Goal: Task Accomplishment & Management: Use online tool/utility

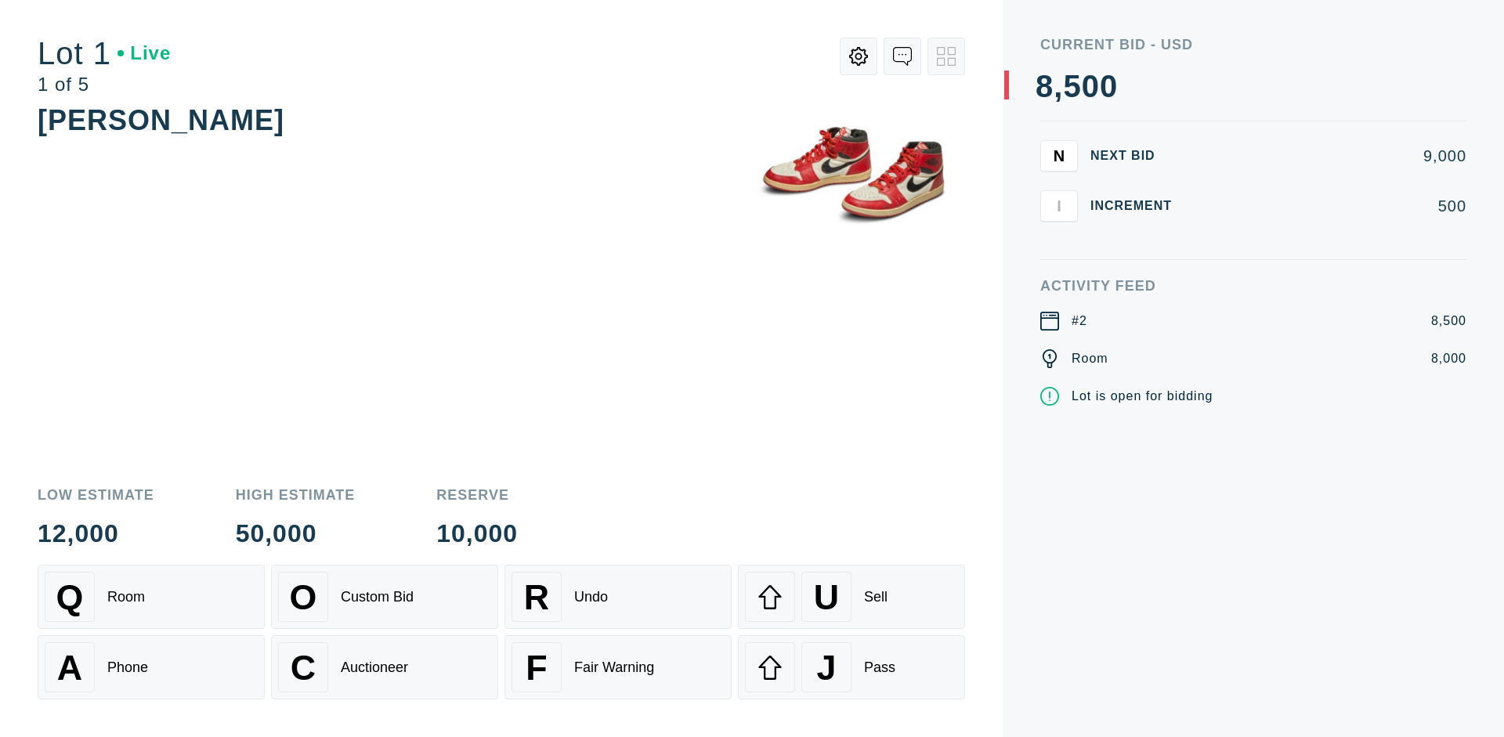
click at [151, 597] on div "Q Room" at bounding box center [151, 597] width 213 height 50
click at [151, 667] on div "A Phone" at bounding box center [151, 667] width 213 height 50
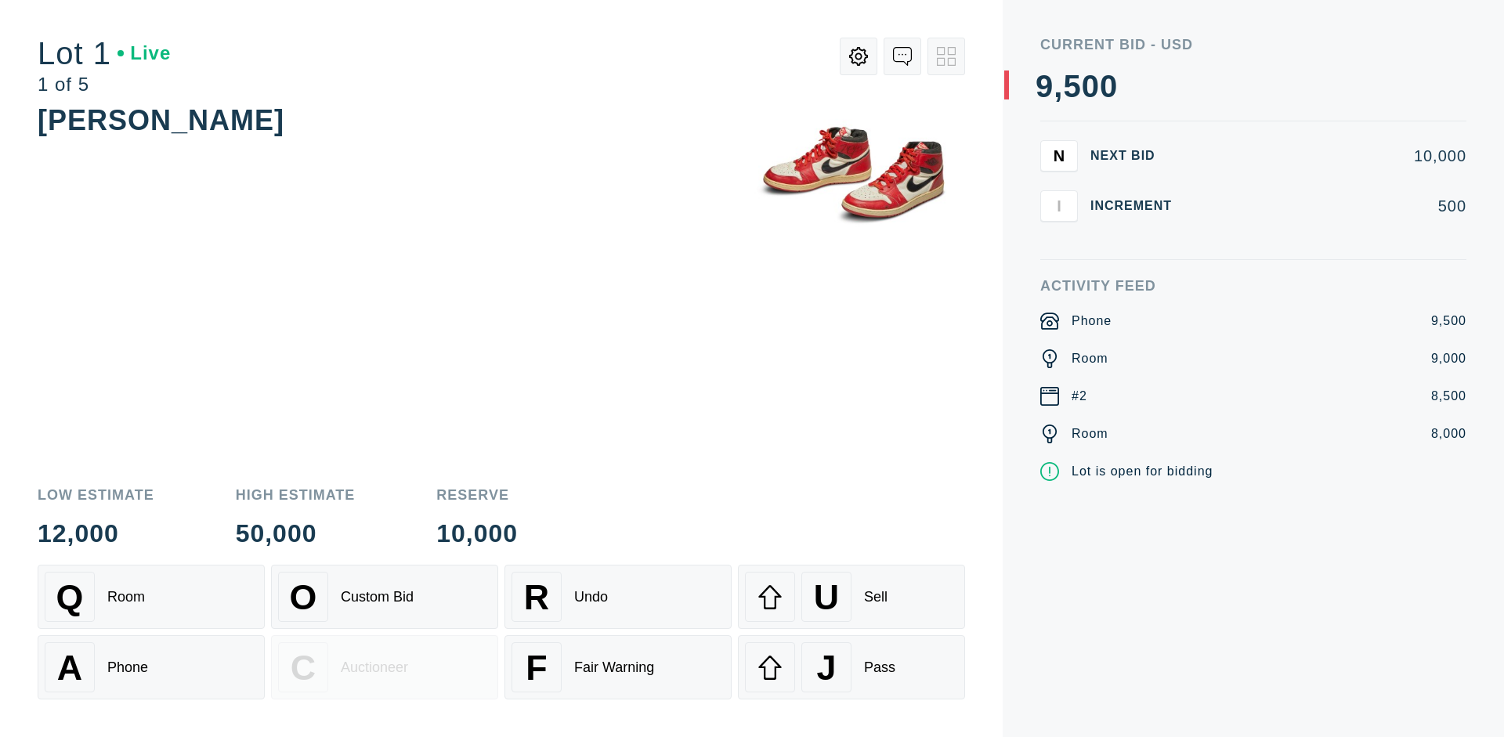
click at [385, 597] on div "Custom Bid" at bounding box center [377, 597] width 73 height 16
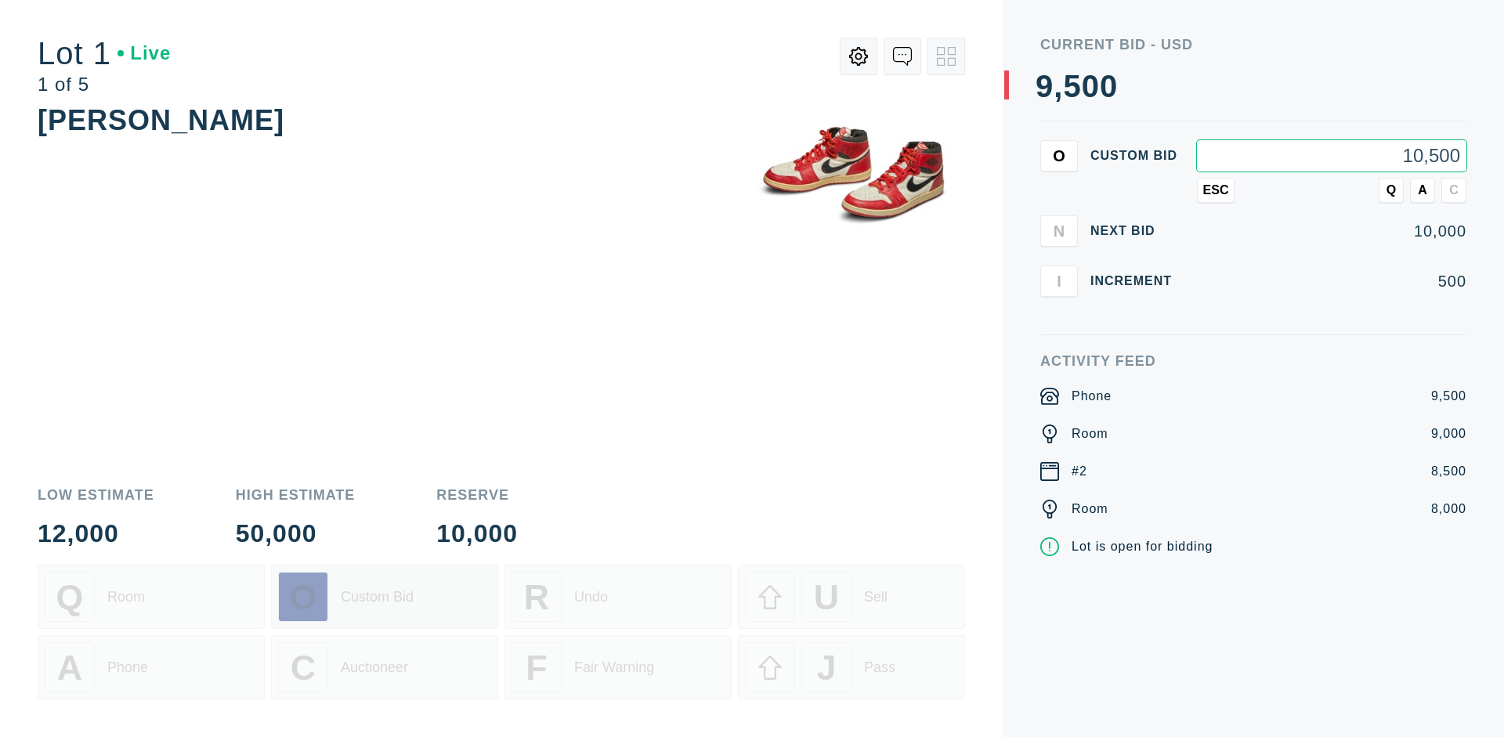
type input "10,500"
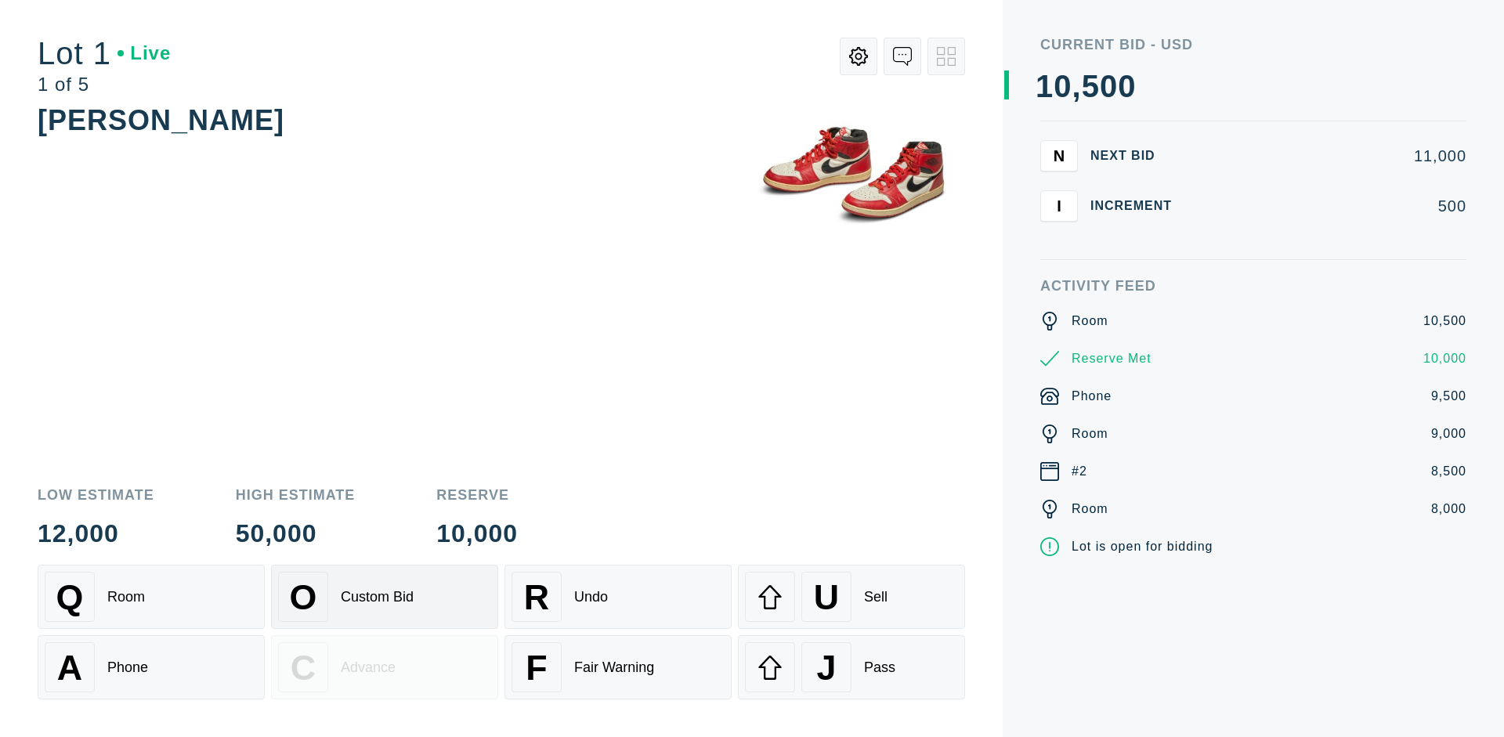
click at [385, 597] on div "Custom Bid" at bounding box center [377, 597] width 73 height 16
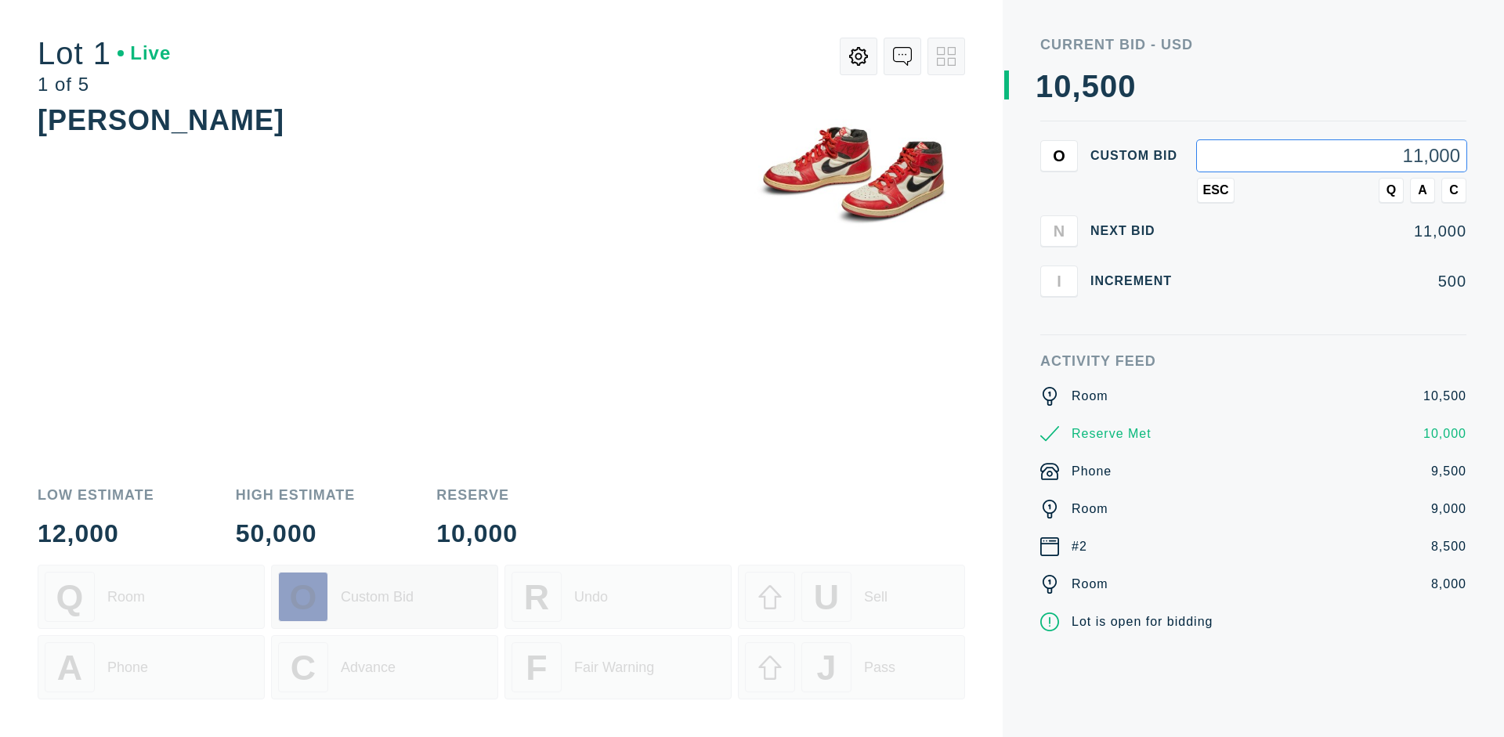
type input "11,000"
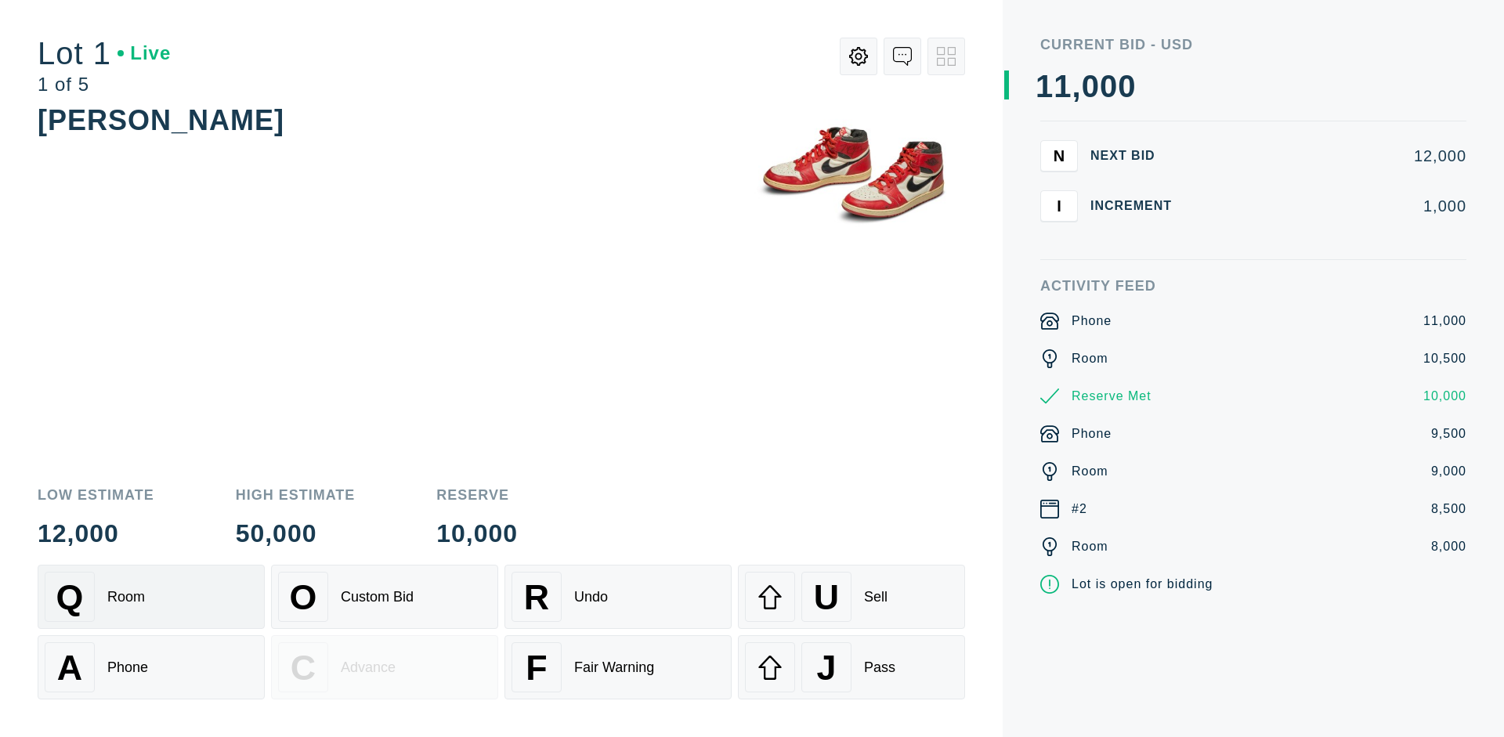
click at [151, 597] on div "Q Room" at bounding box center [151, 597] width 213 height 50
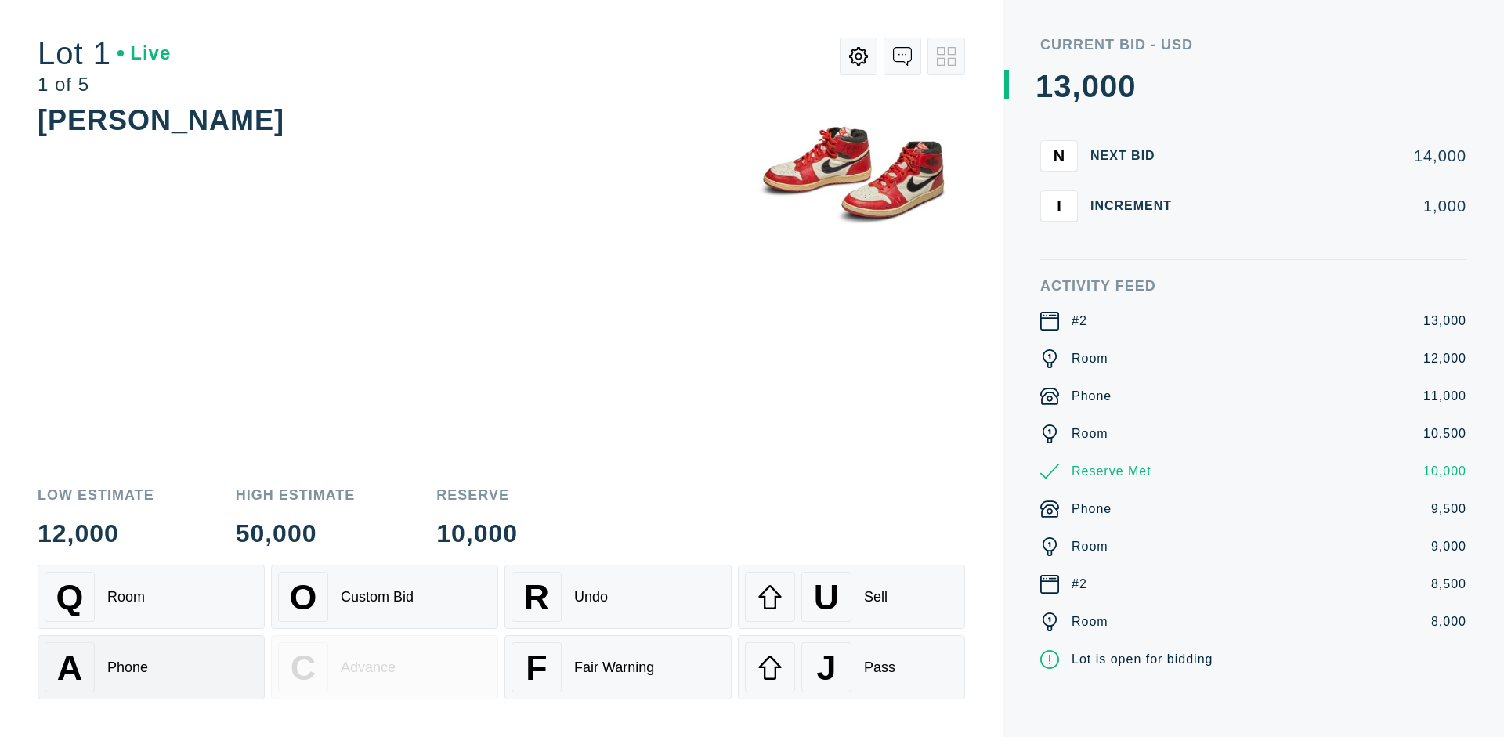
click at [151, 667] on div "A Phone" at bounding box center [151, 667] width 213 height 50
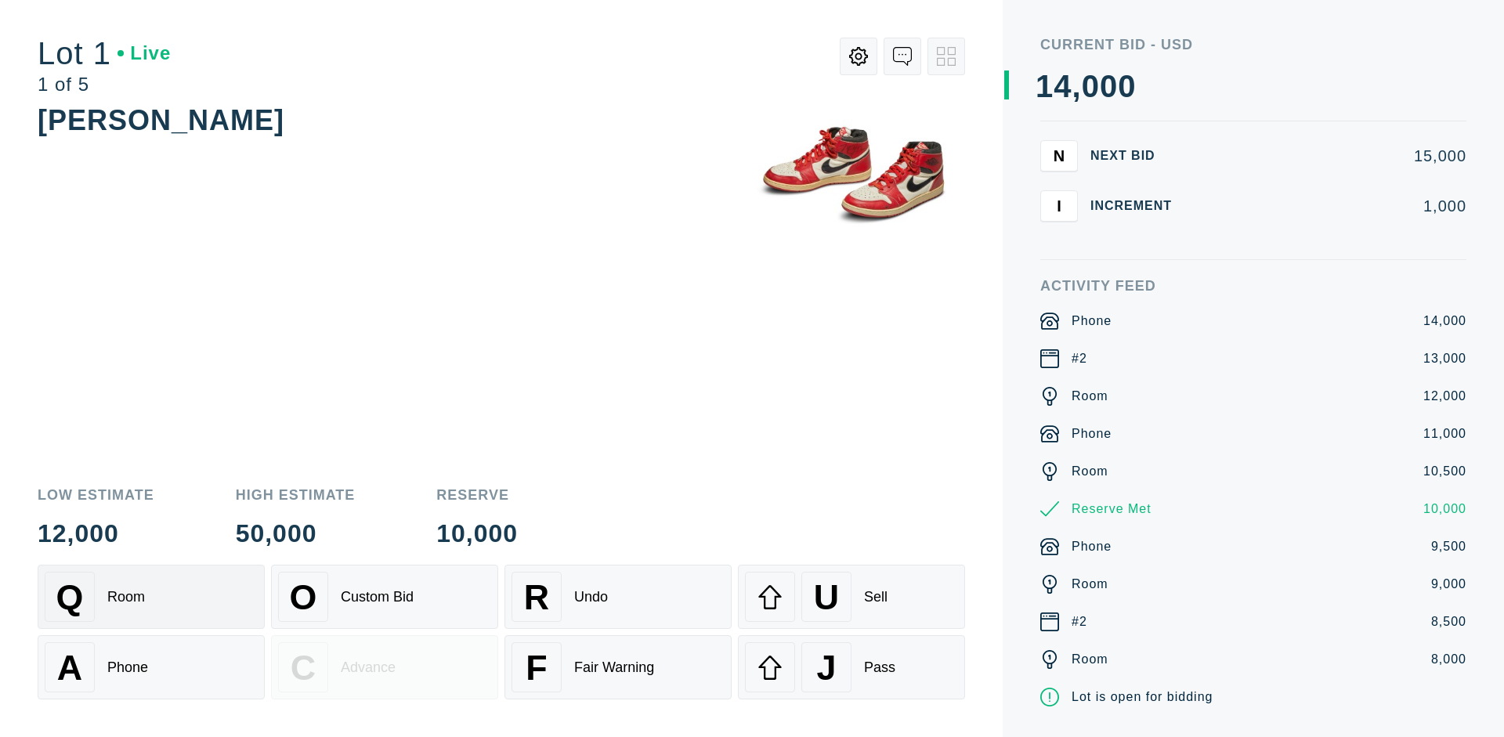
click at [151, 597] on div "Q Room" at bounding box center [151, 597] width 213 height 50
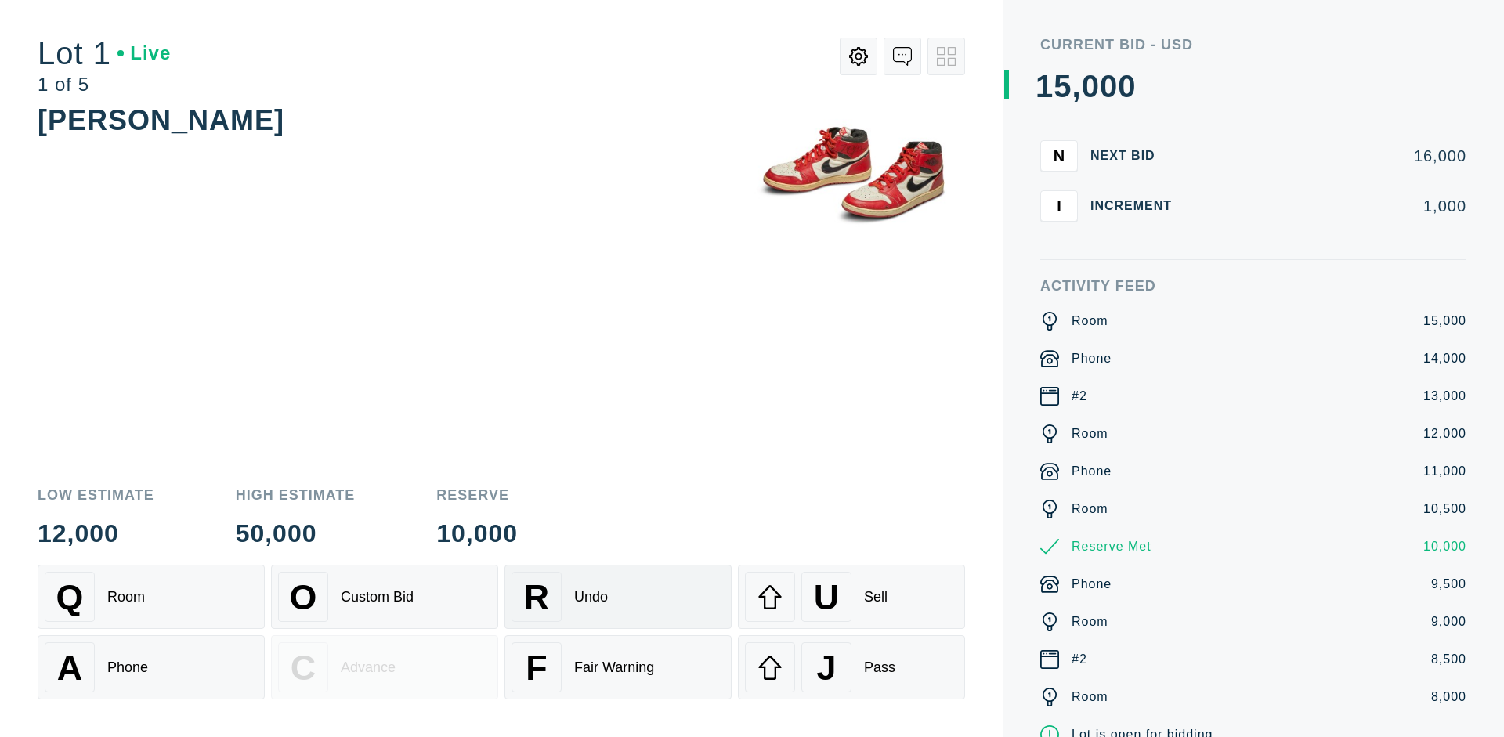
click at [618, 597] on div "R Undo" at bounding box center [618, 597] width 213 height 50
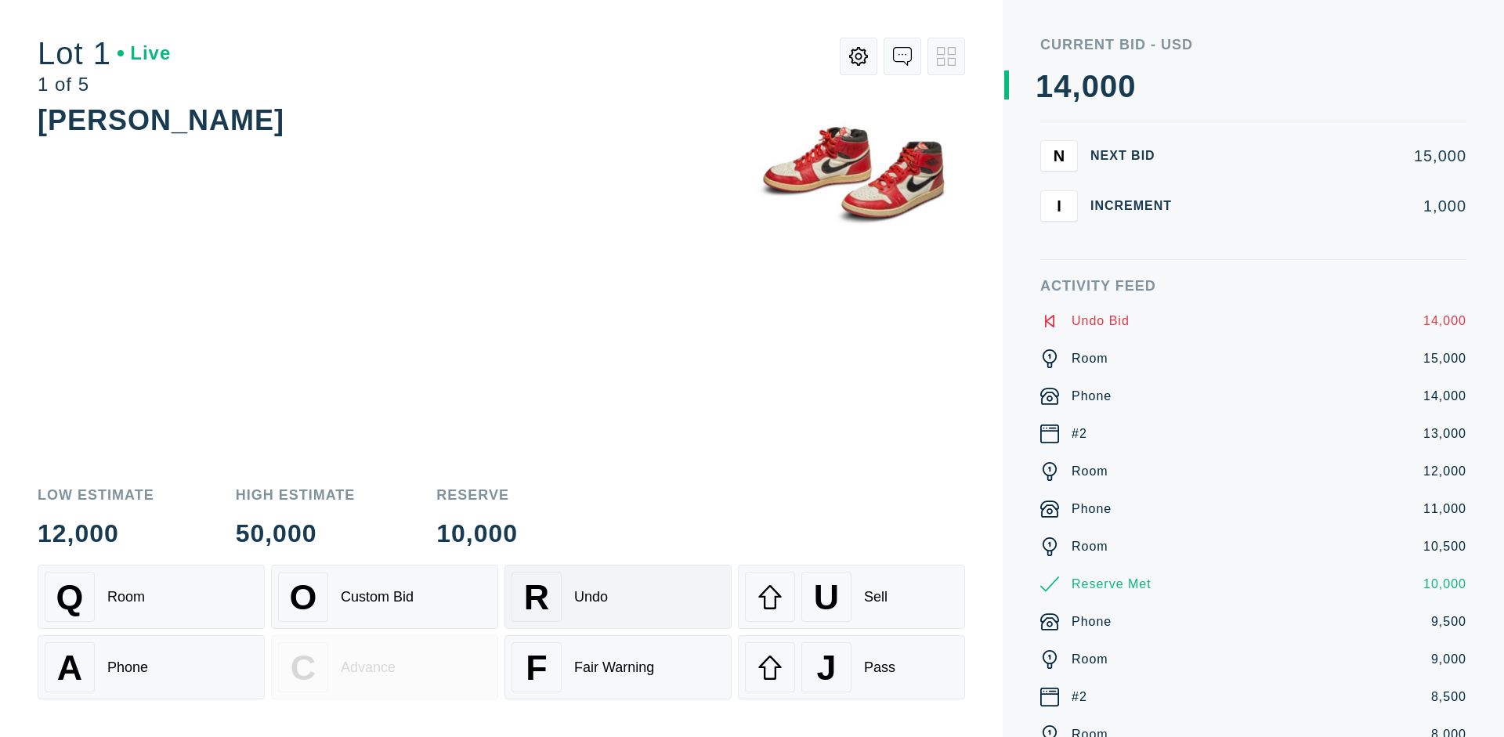
click at [151, 597] on div "Q Room" at bounding box center [151, 597] width 213 height 50
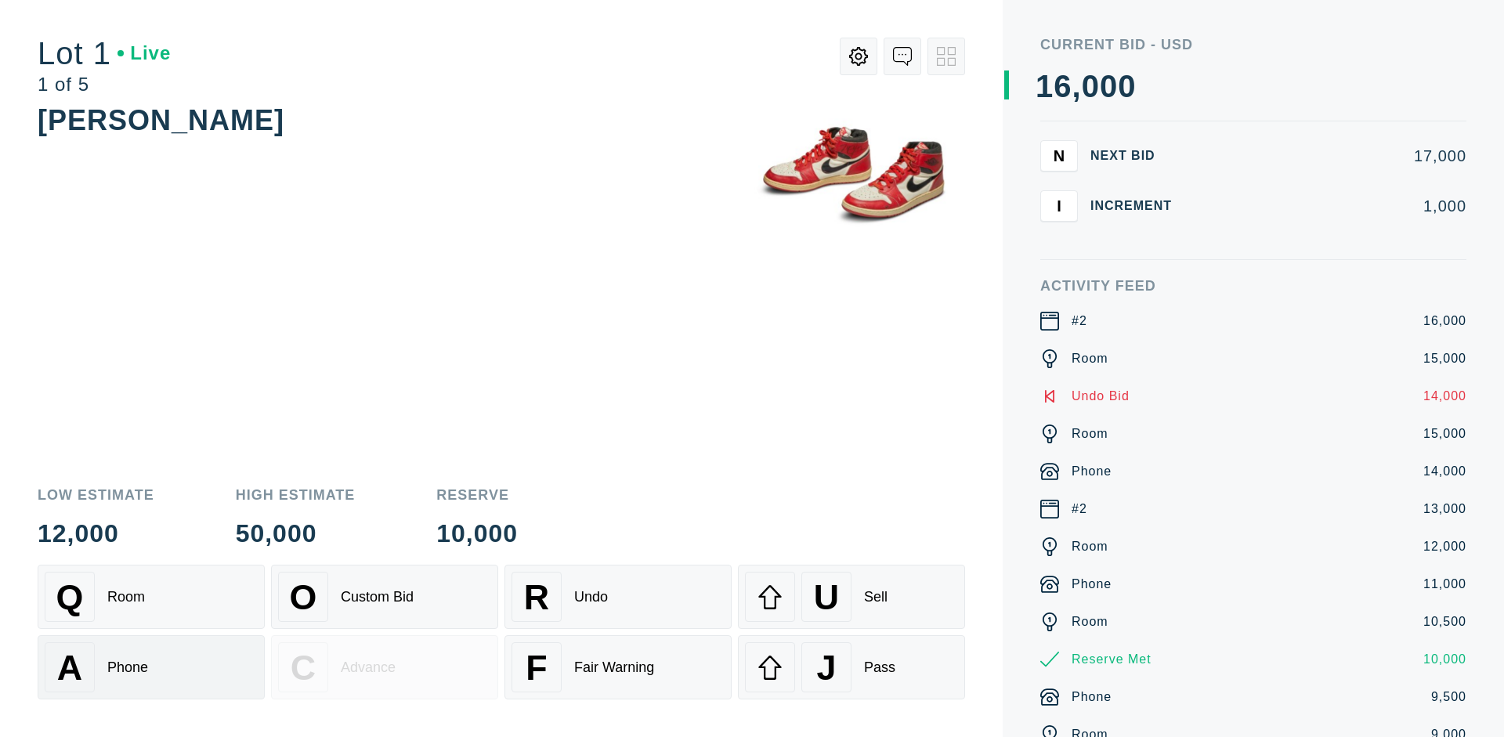
click at [151, 667] on div "A Phone" at bounding box center [151, 667] width 213 height 50
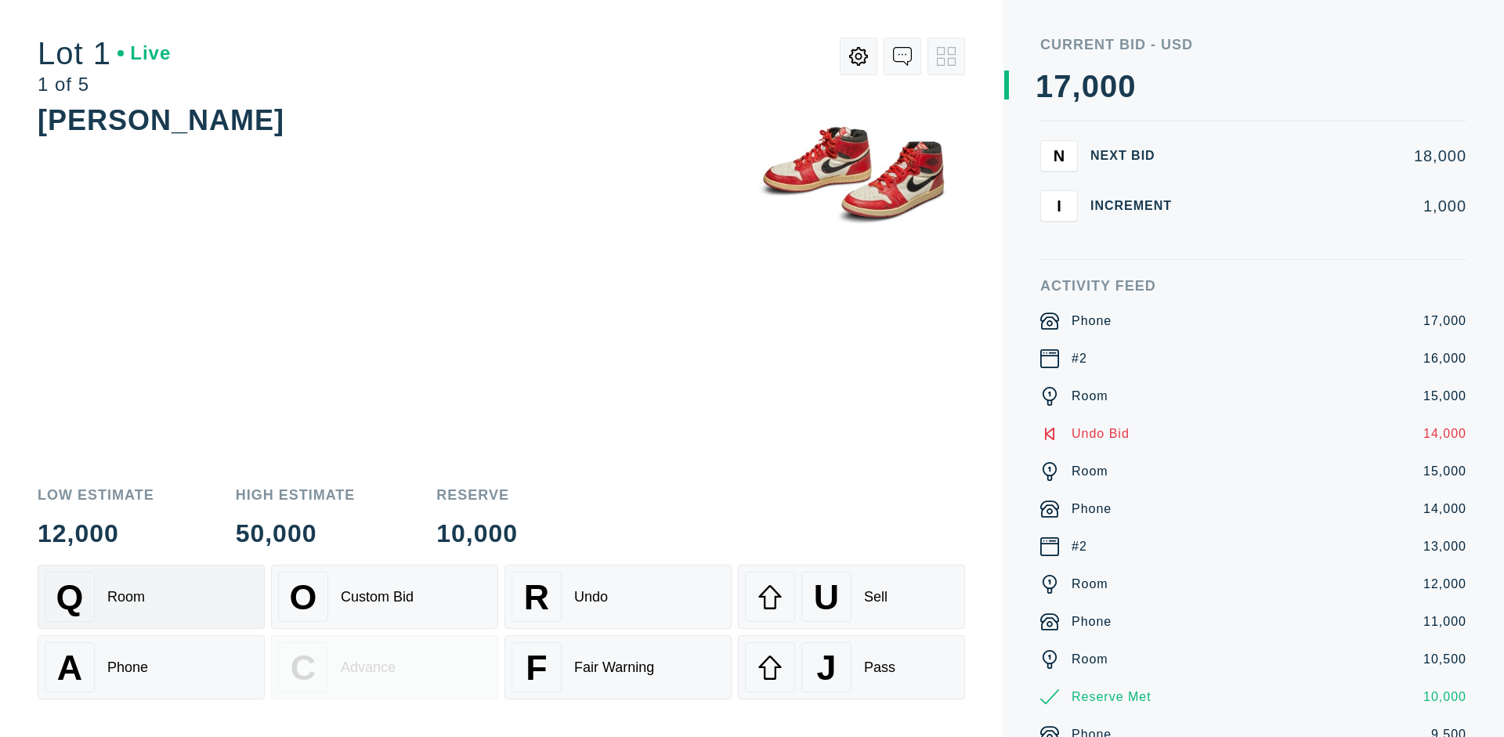
click at [151, 597] on div "Q Room" at bounding box center [151, 597] width 213 height 50
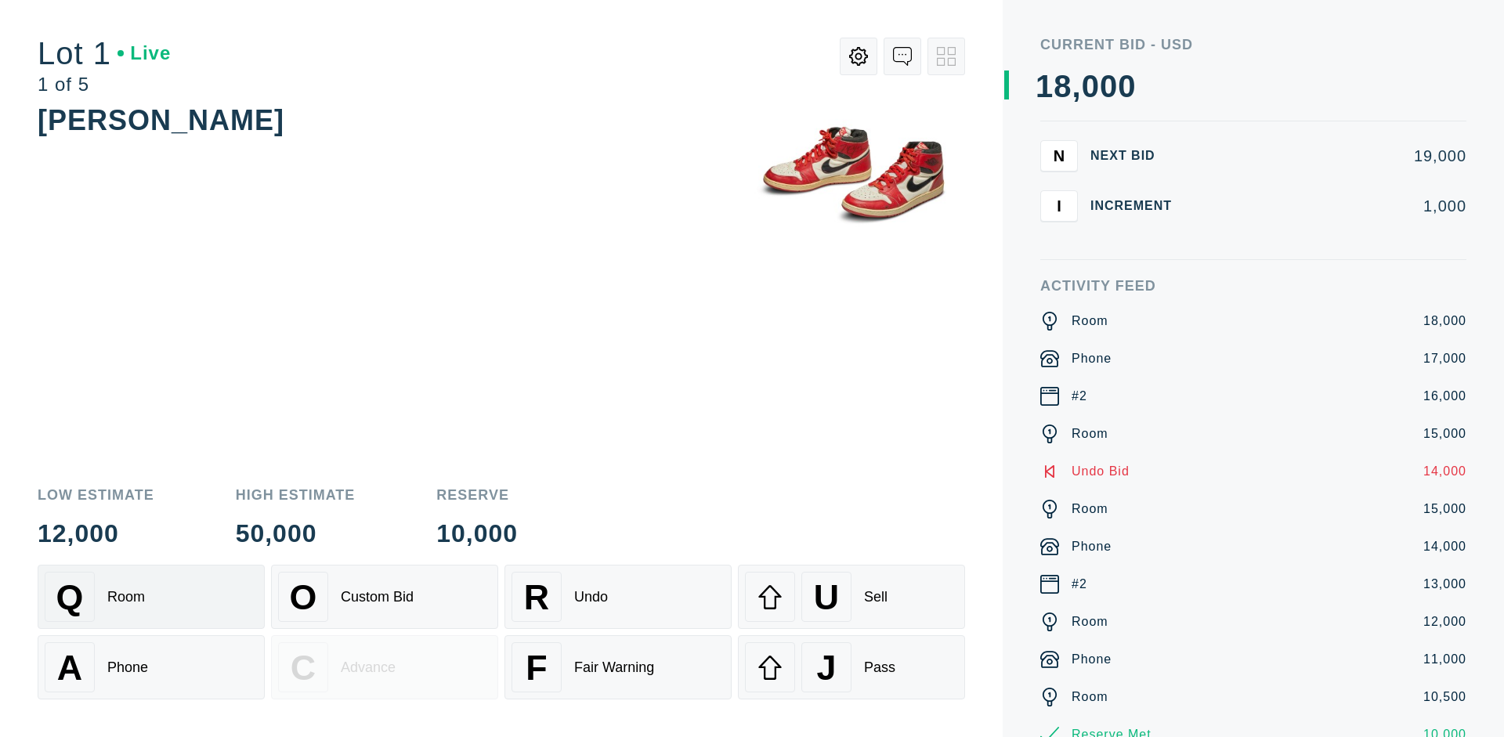
click at [618, 597] on div "R Undo" at bounding box center [618, 597] width 213 height 50
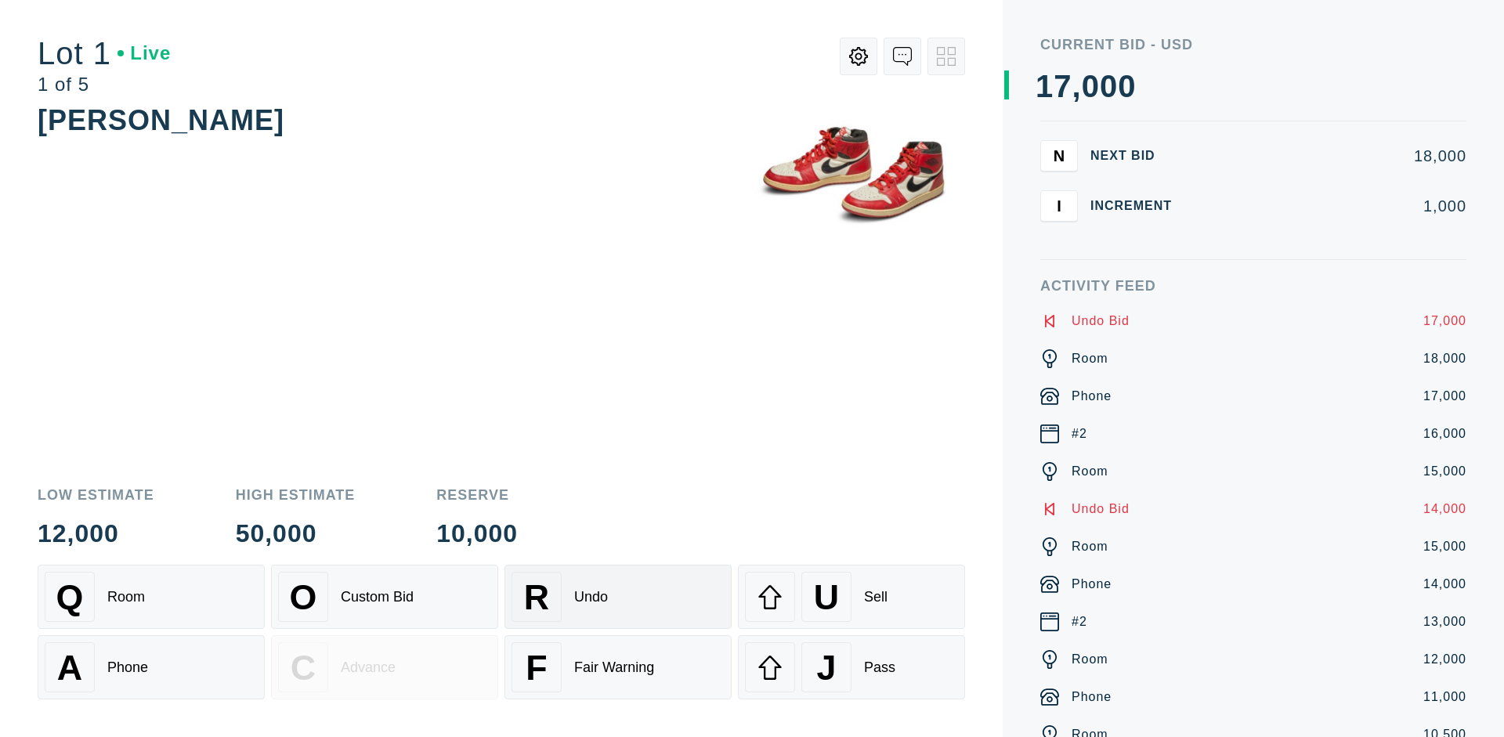
click at [852, 597] on div "U Sell" at bounding box center [851, 597] width 213 height 50
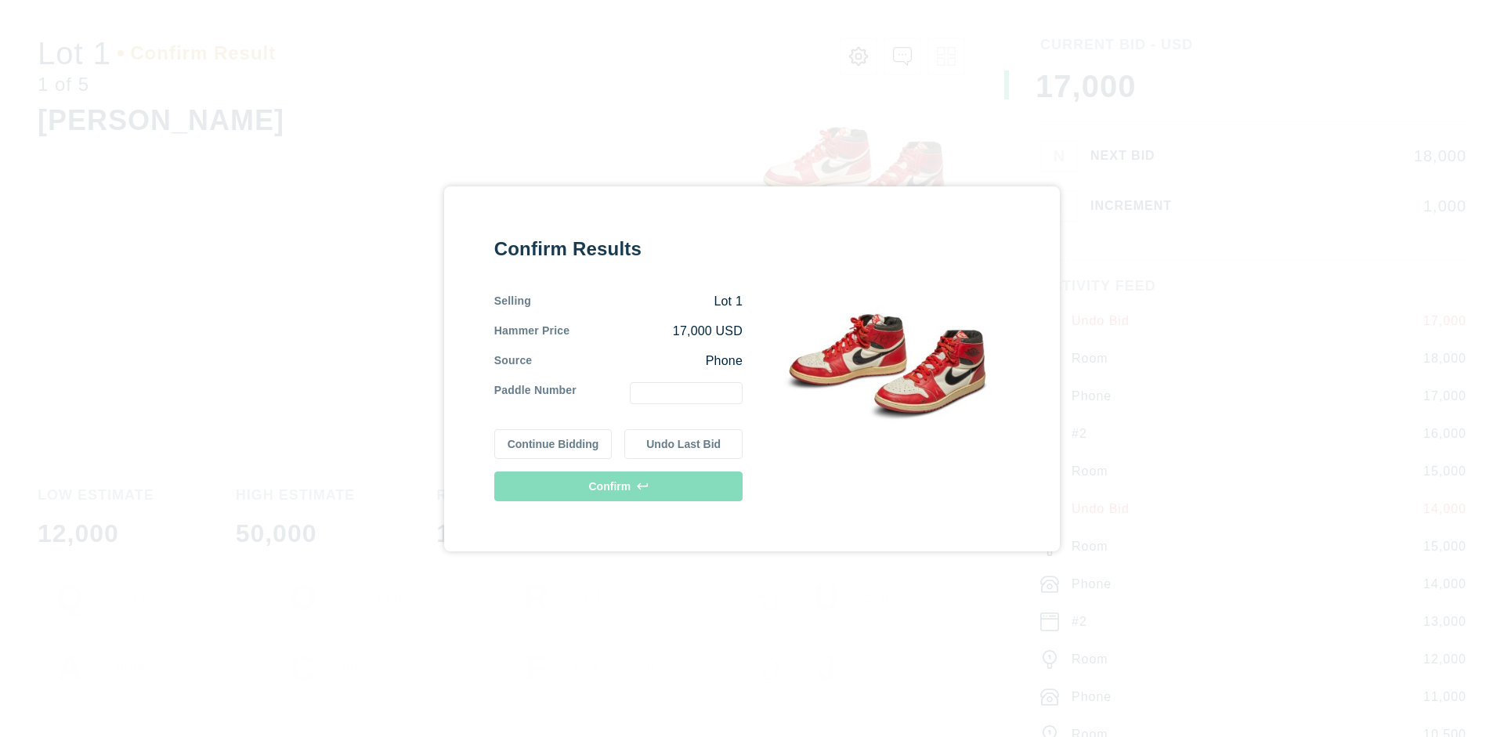
click at [554, 443] on button "Continue Bidding" at bounding box center [553, 444] width 118 height 30
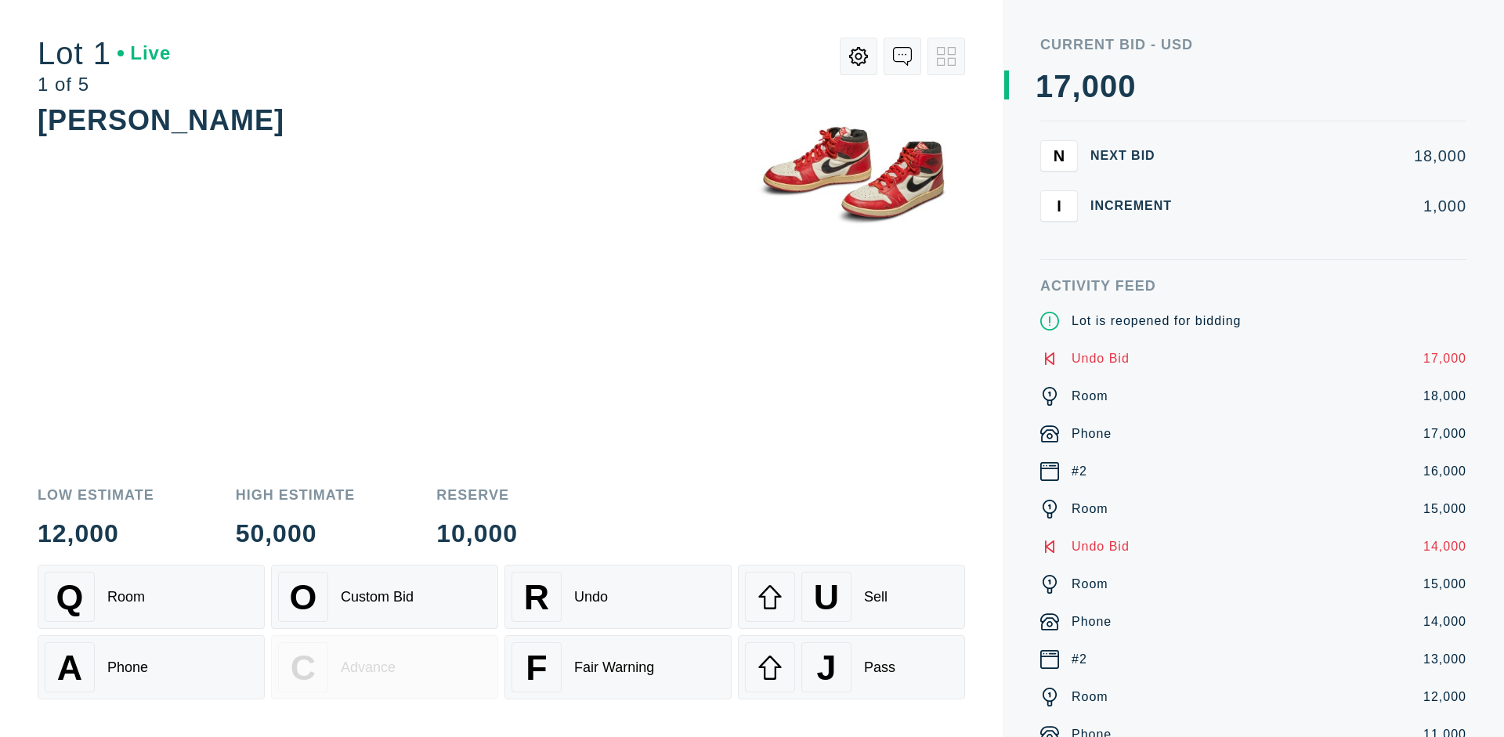
click at [852, 597] on div "U Sell" at bounding box center [851, 597] width 213 height 50
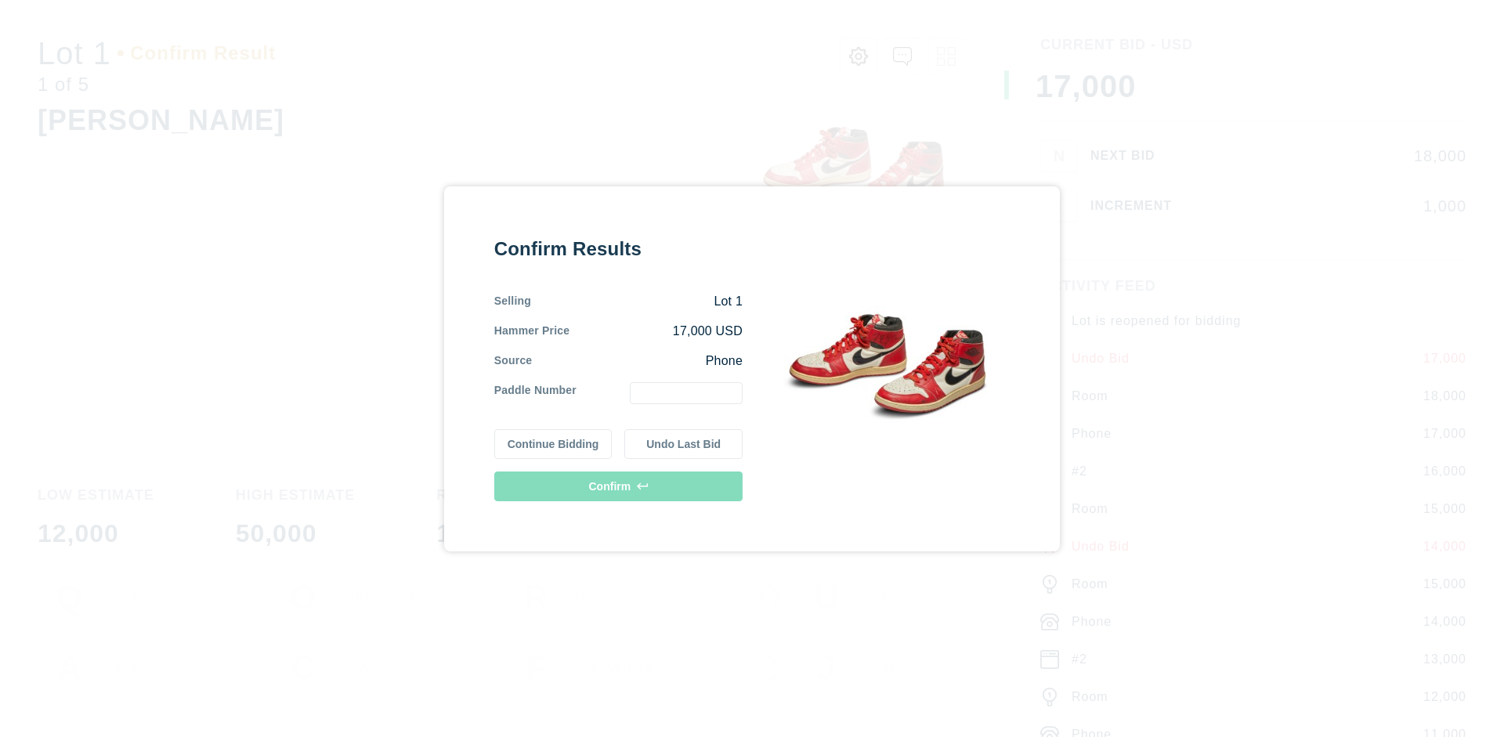
click at [684, 443] on button "Undo Last Bid" at bounding box center [683, 444] width 118 height 30
click at [554, 441] on button "Continue Bidding" at bounding box center [553, 444] width 118 height 30
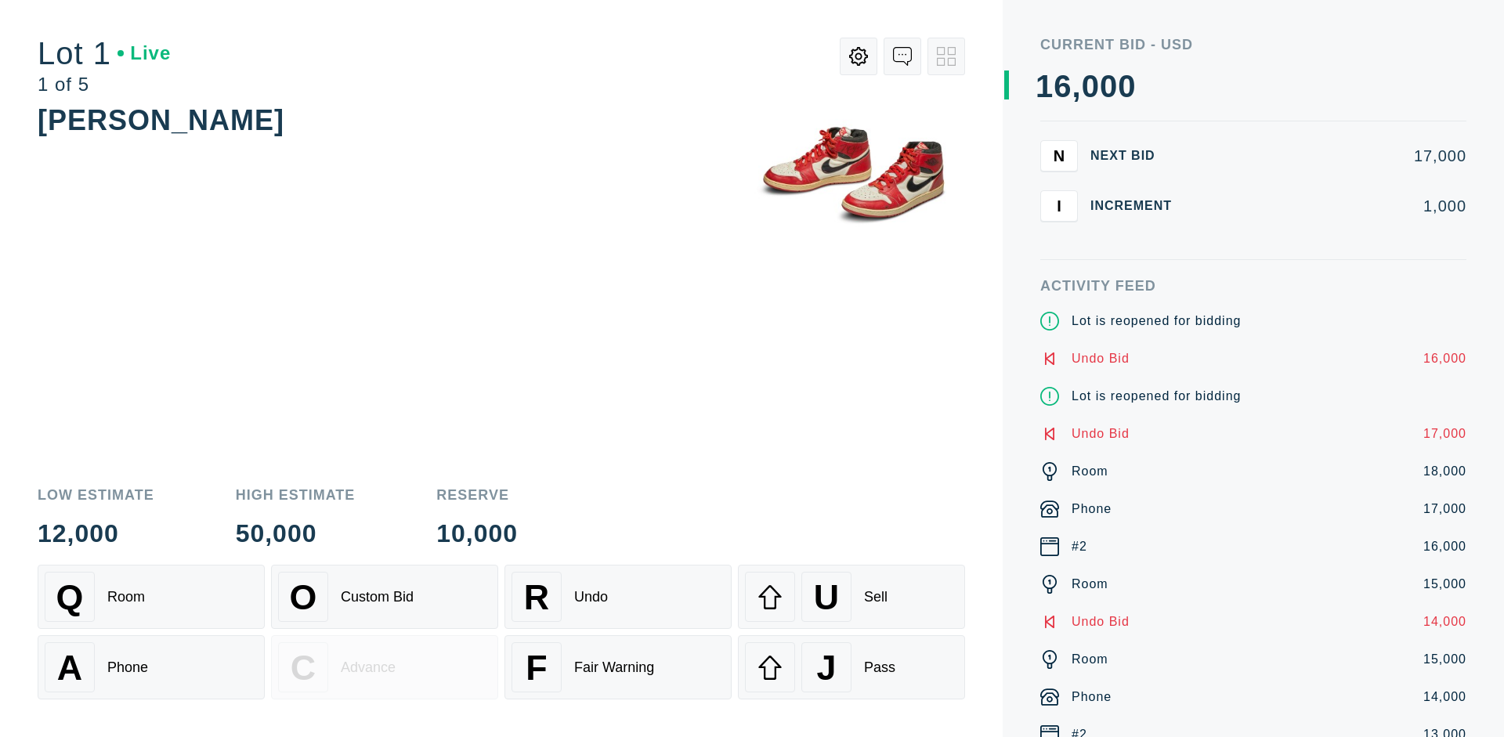
click at [852, 667] on div "J Pass" at bounding box center [851, 667] width 213 height 50
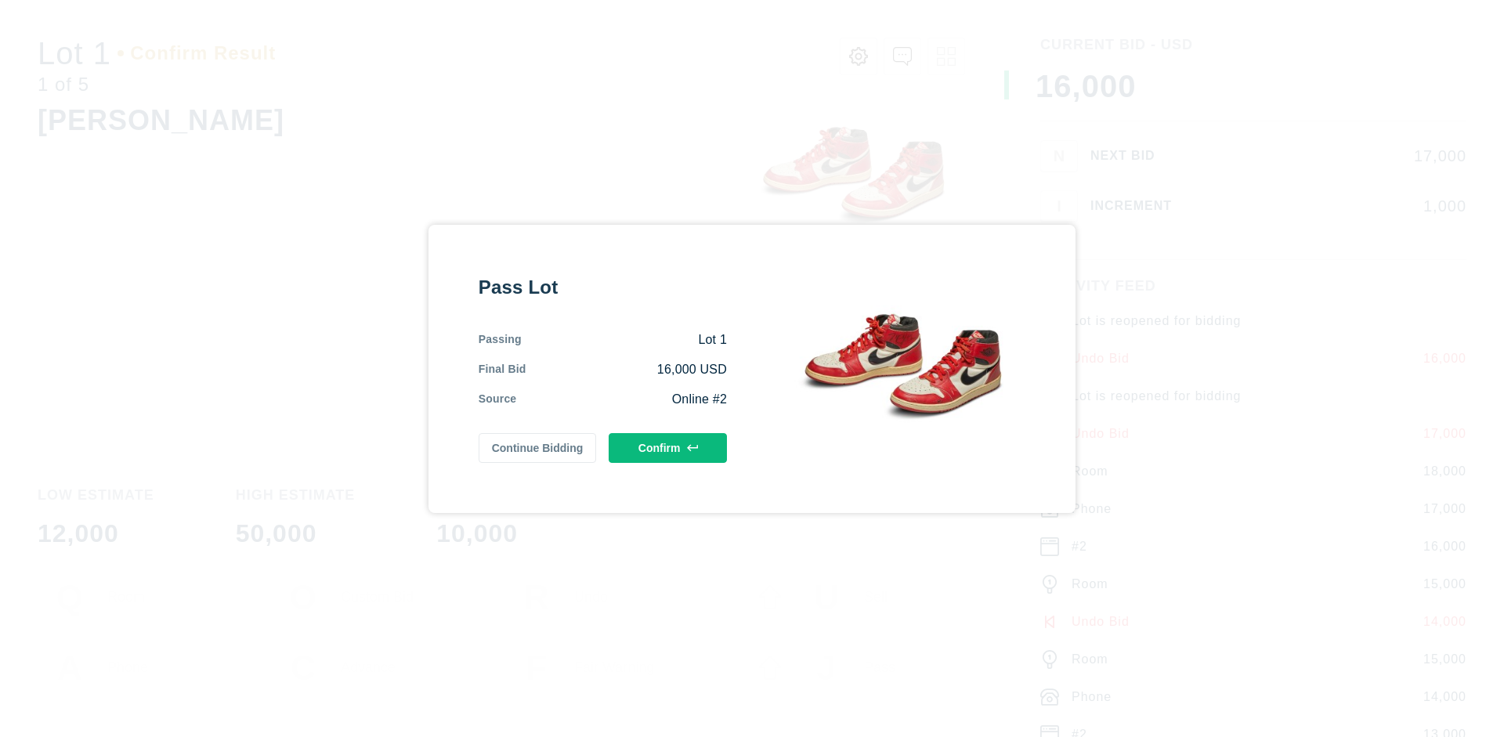
click at [668, 447] on button "Confirm" at bounding box center [668, 448] width 118 height 30
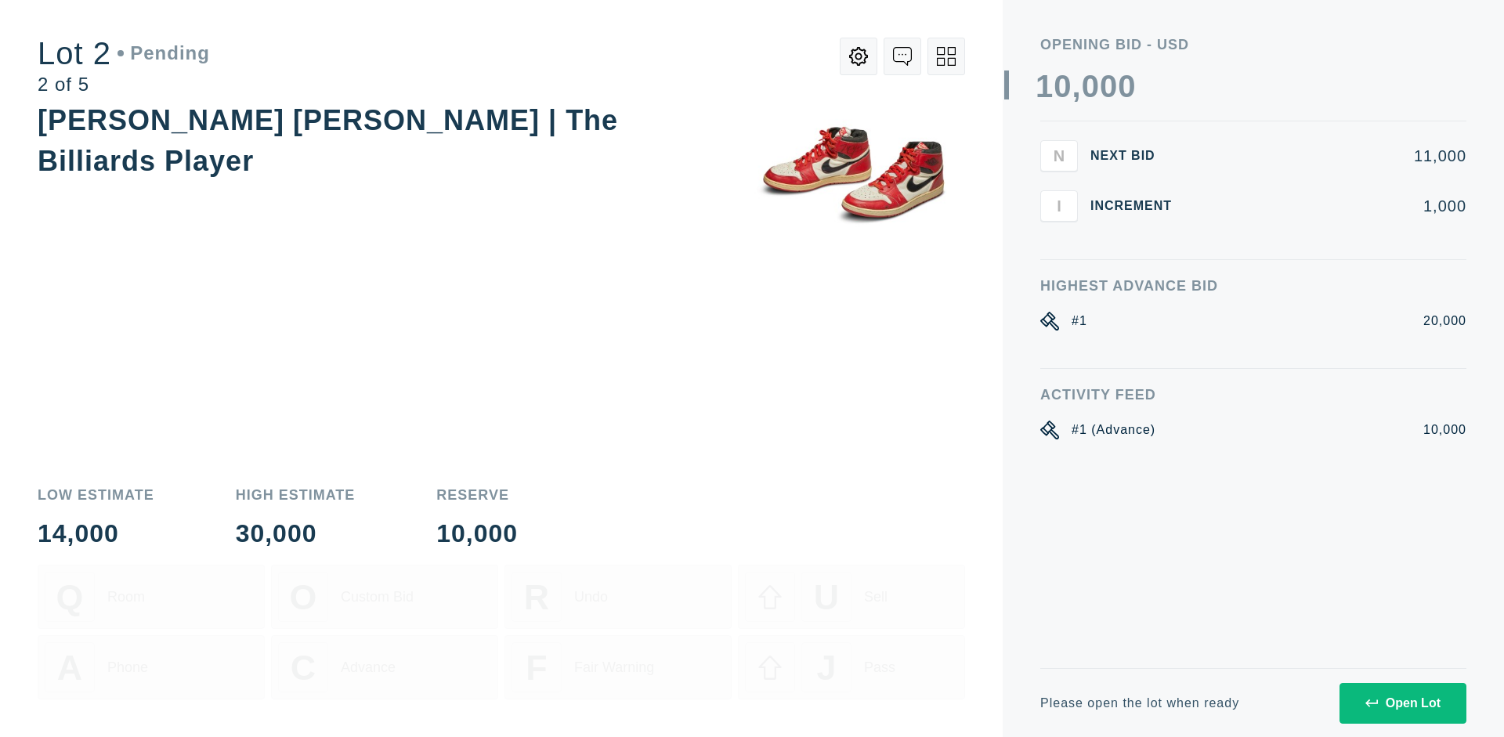
click at [1402, 703] on div "Open Lot" at bounding box center [1402, 703] width 75 height 14
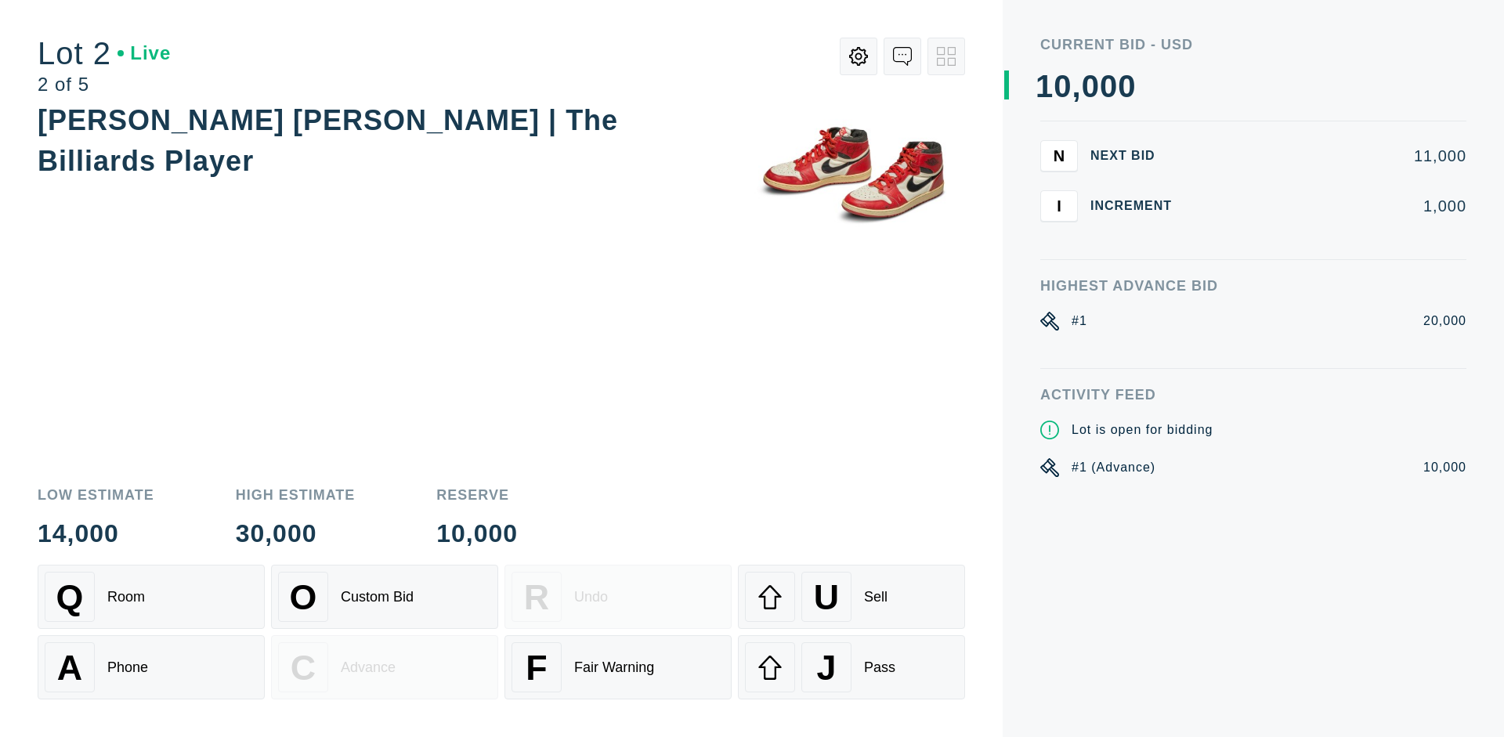
click at [151, 597] on div "Q Room" at bounding box center [151, 597] width 213 height 50
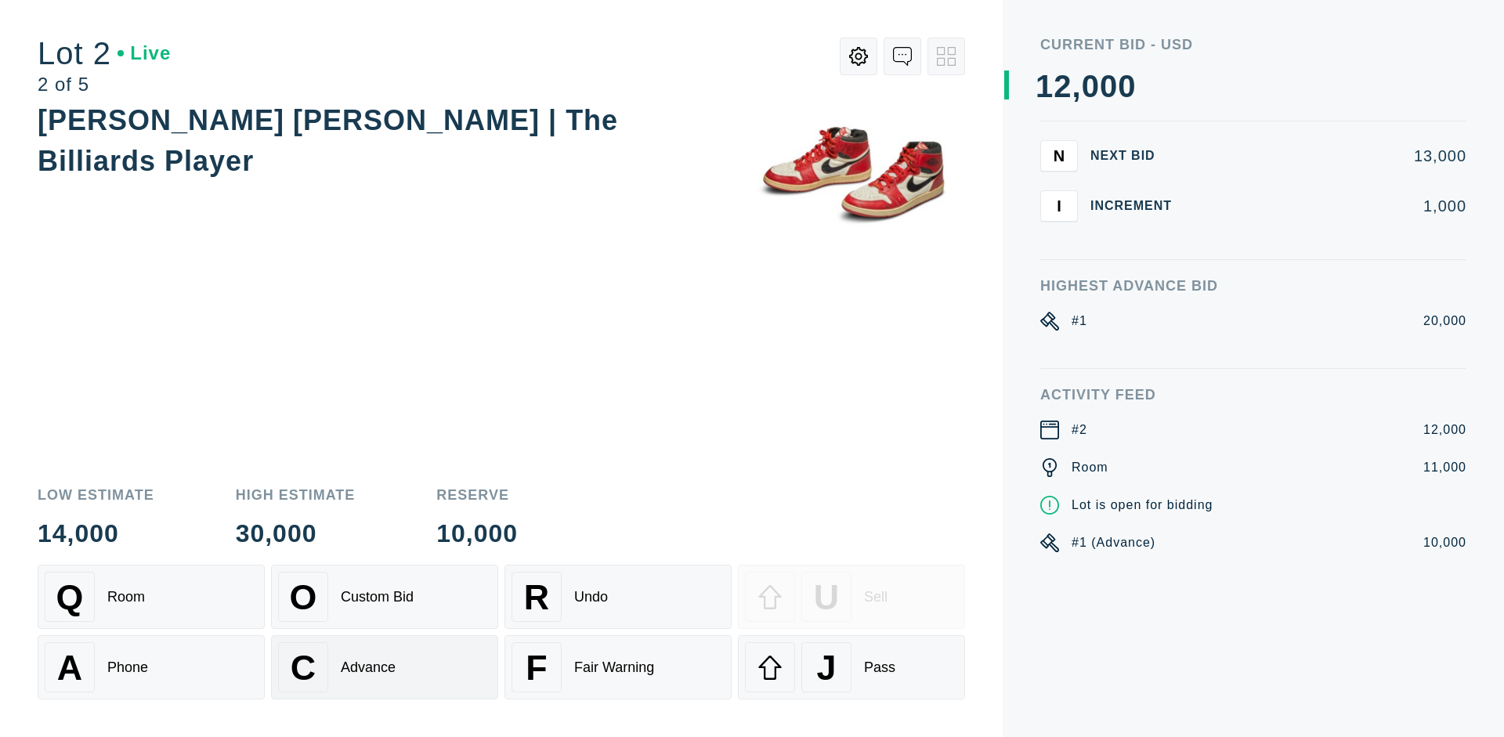
click at [385, 667] on div "Advance" at bounding box center [368, 668] width 55 height 16
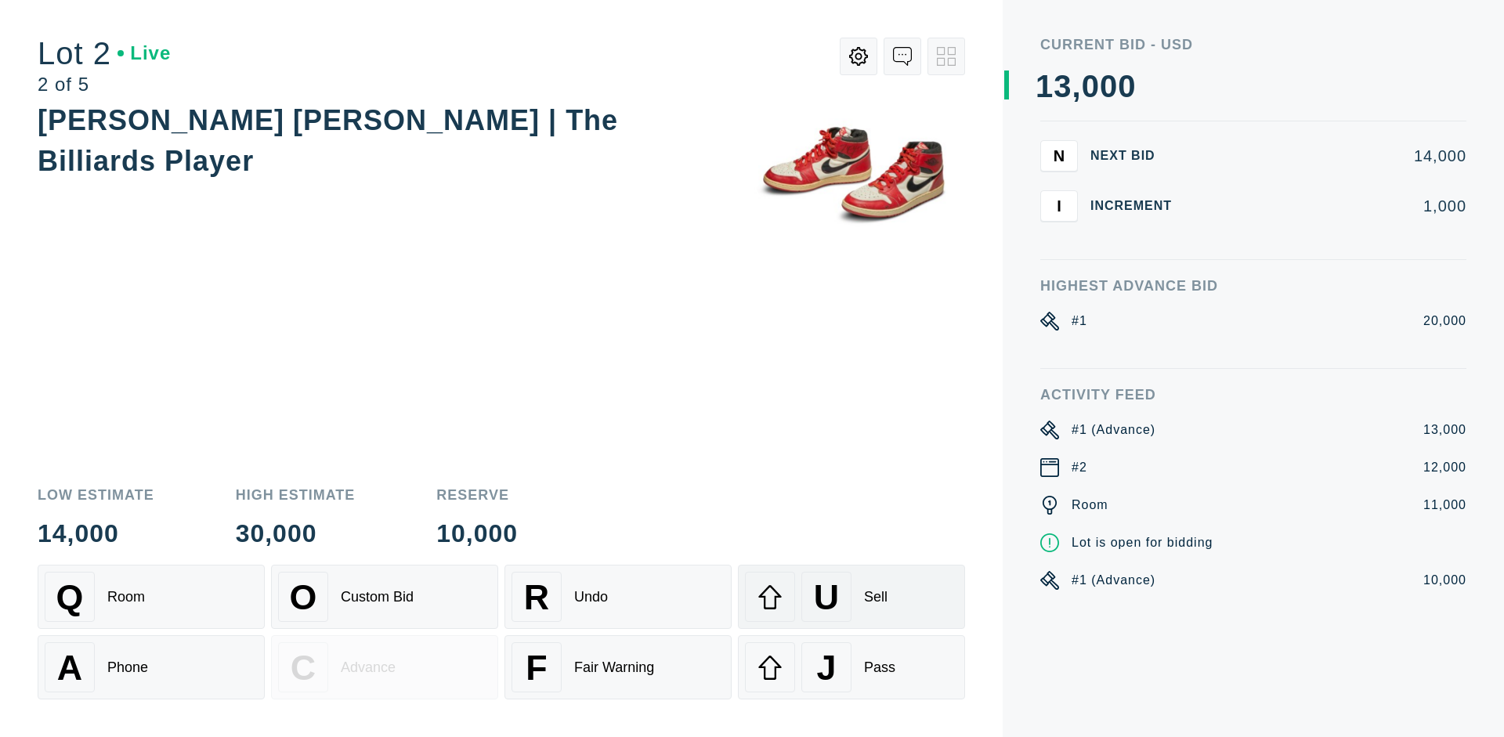
click at [852, 597] on div "U Sell" at bounding box center [851, 597] width 213 height 50
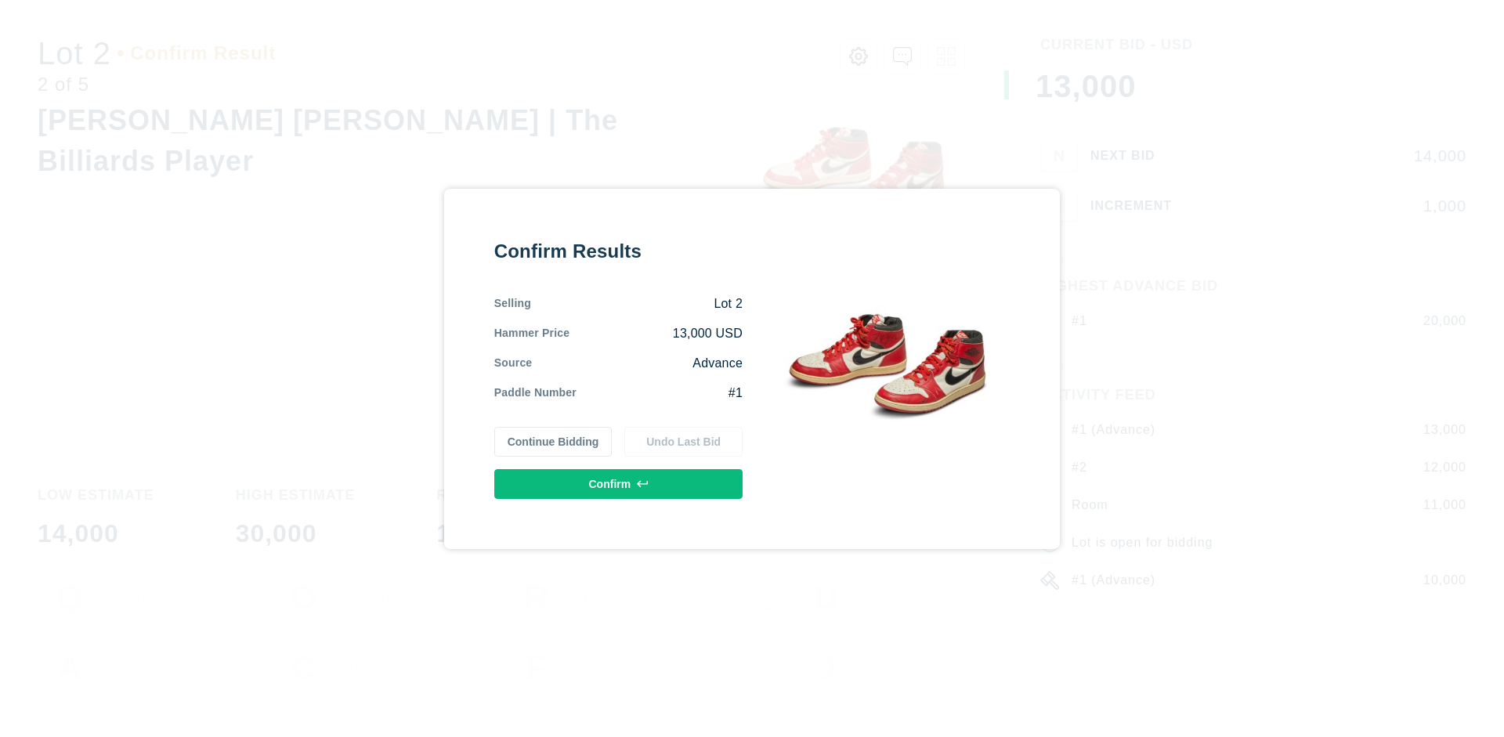
click at [619, 483] on button "Confirm" at bounding box center [618, 484] width 248 height 30
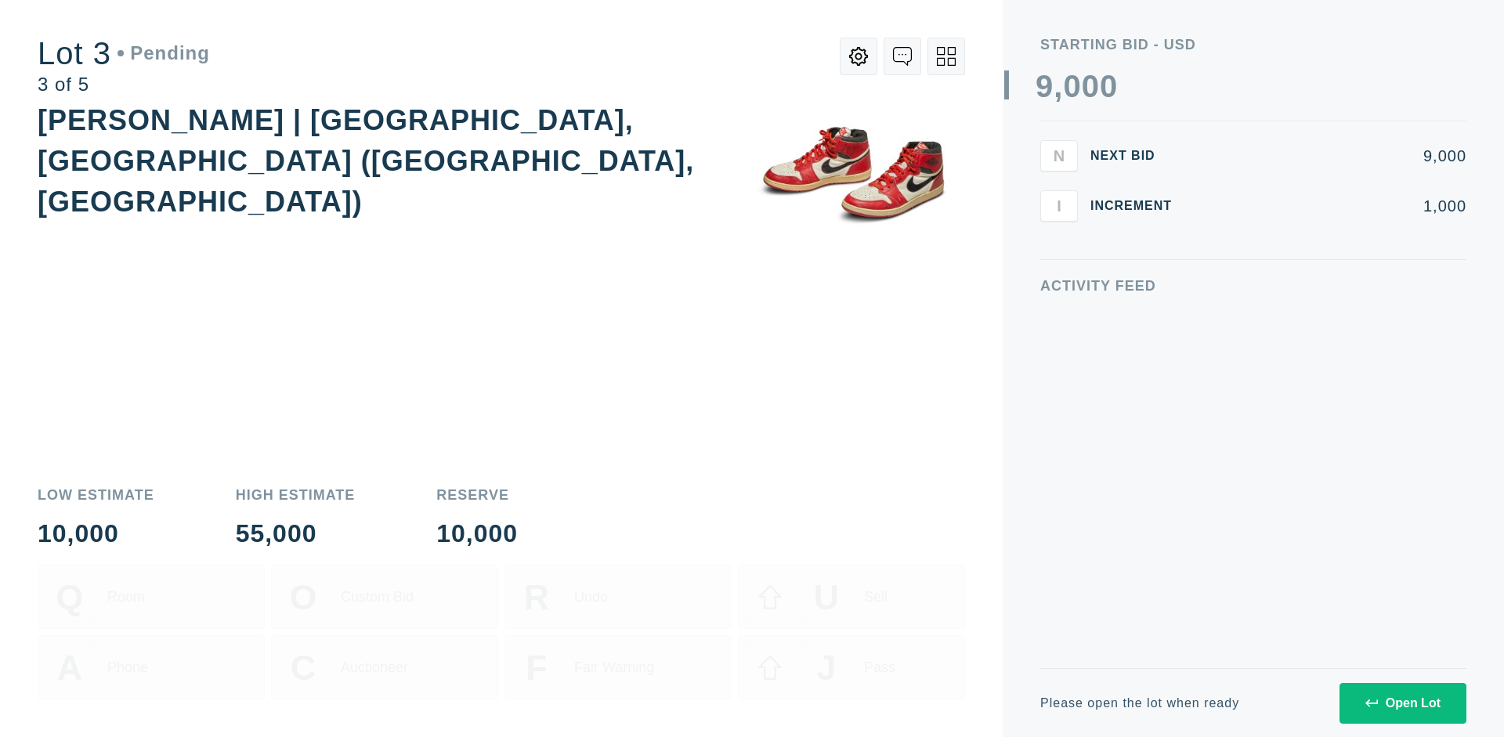
click at [1402, 703] on div "Open Lot" at bounding box center [1402, 703] width 75 height 14
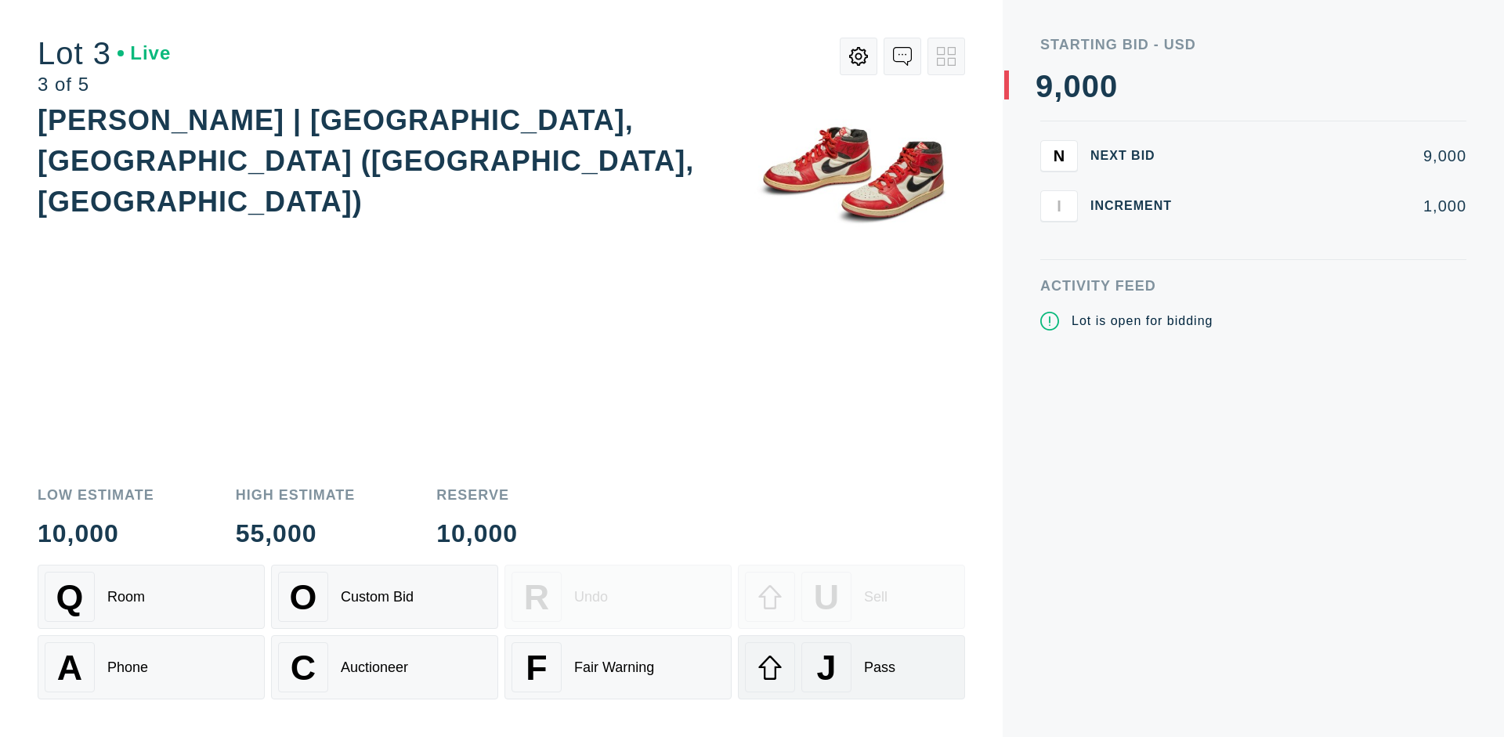
click at [852, 667] on div "J Pass" at bounding box center [851, 667] width 213 height 50
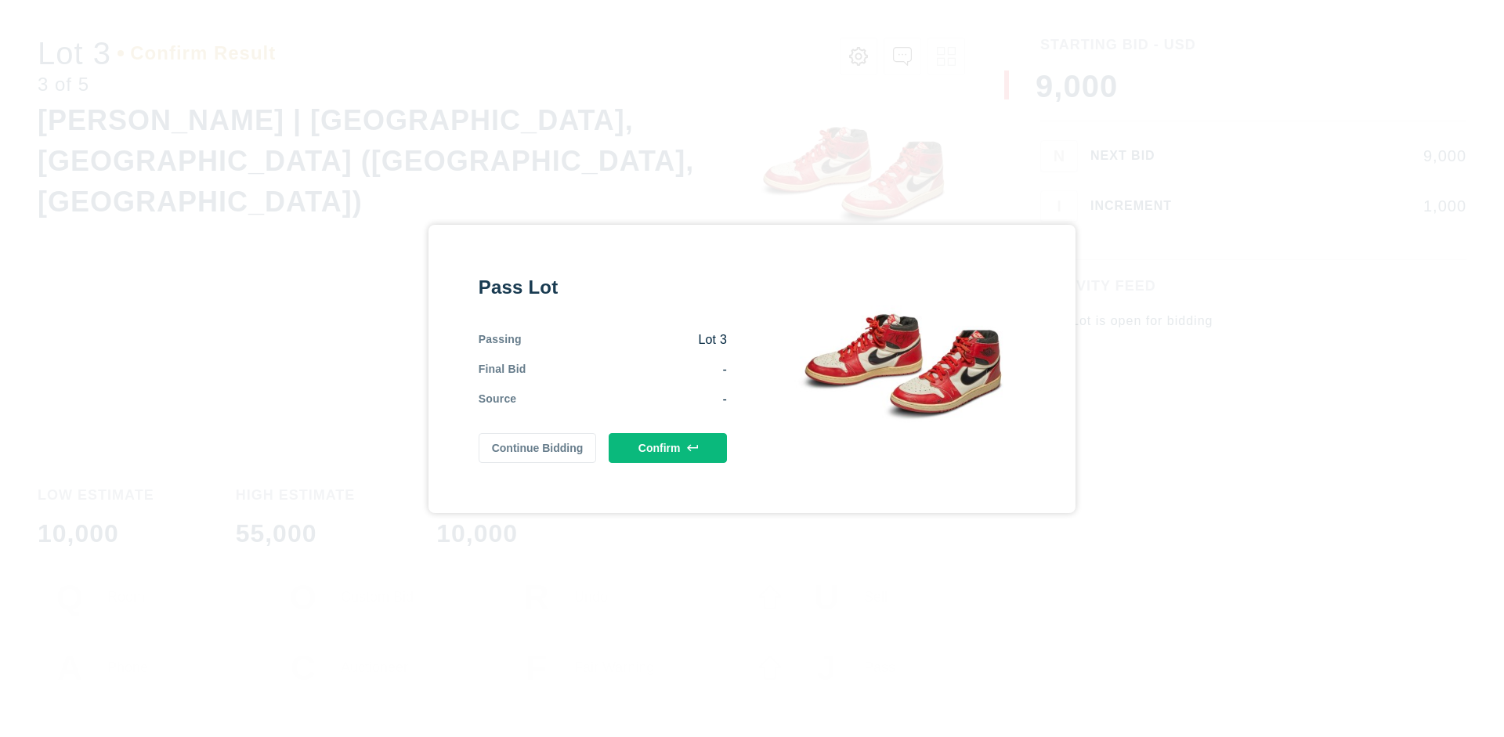
click at [668, 447] on button "Confirm" at bounding box center [668, 448] width 118 height 30
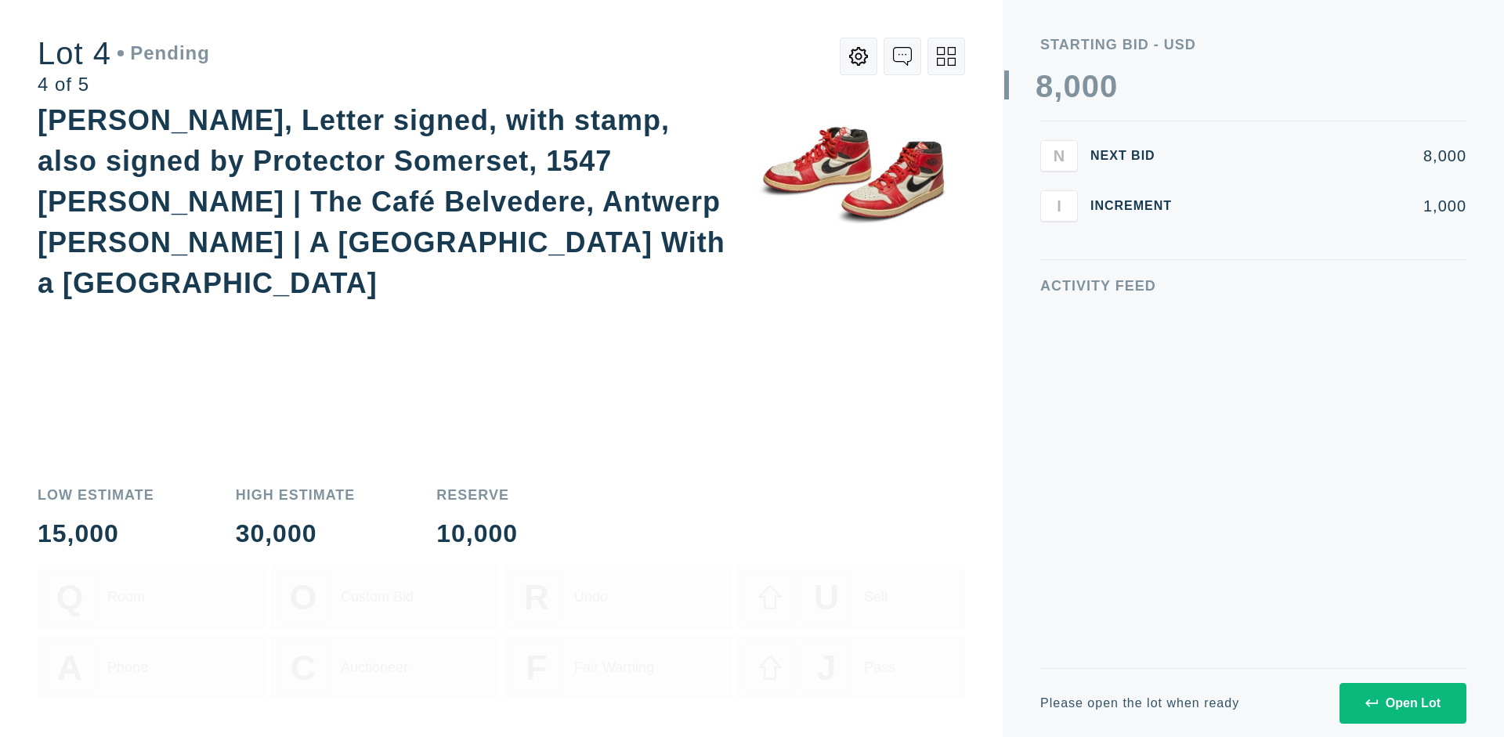
click at [1402, 703] on div "Open Lot" at bounding box center [1402, 703] width 75 height 14
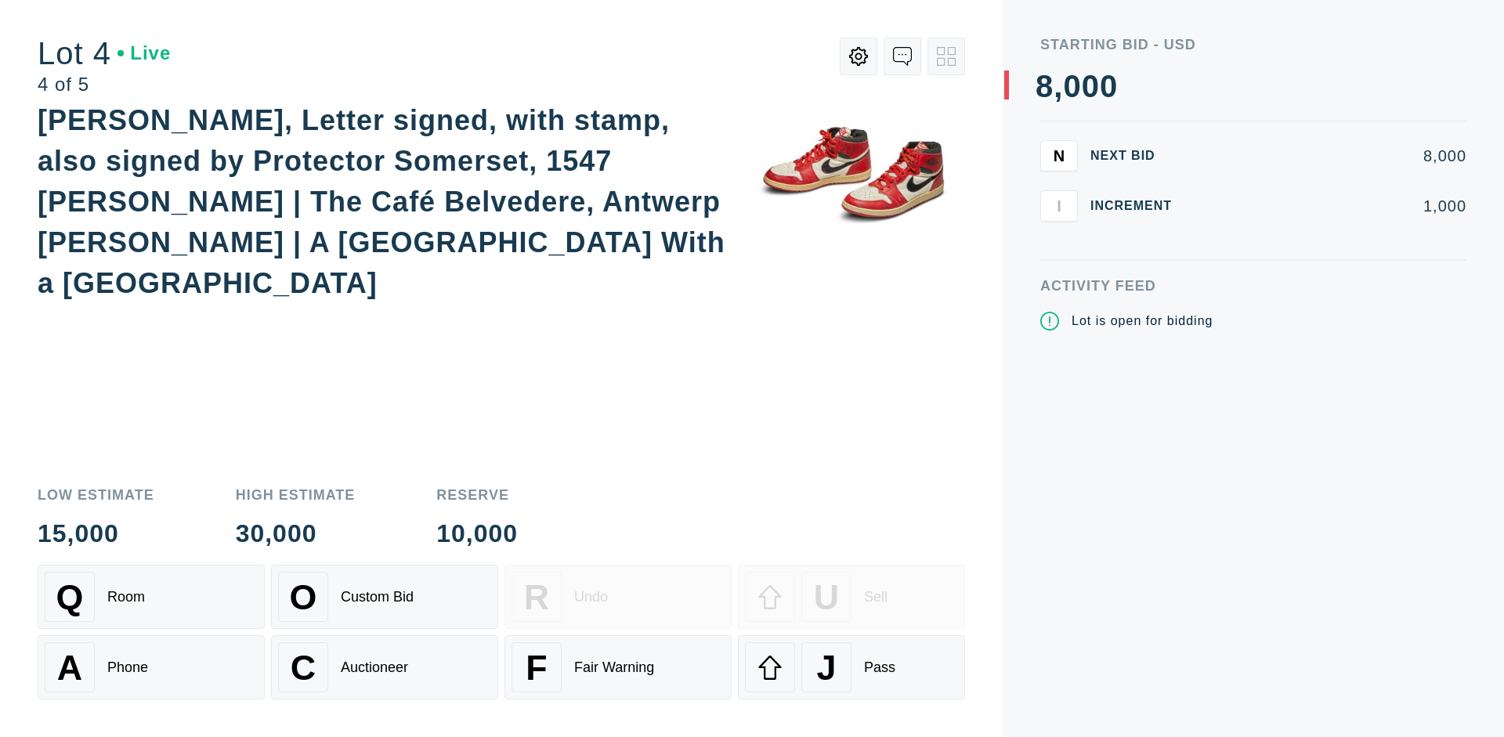
click at [151, 597] on div "Q Room" at bounding box center [151, 597] width 213 height 50
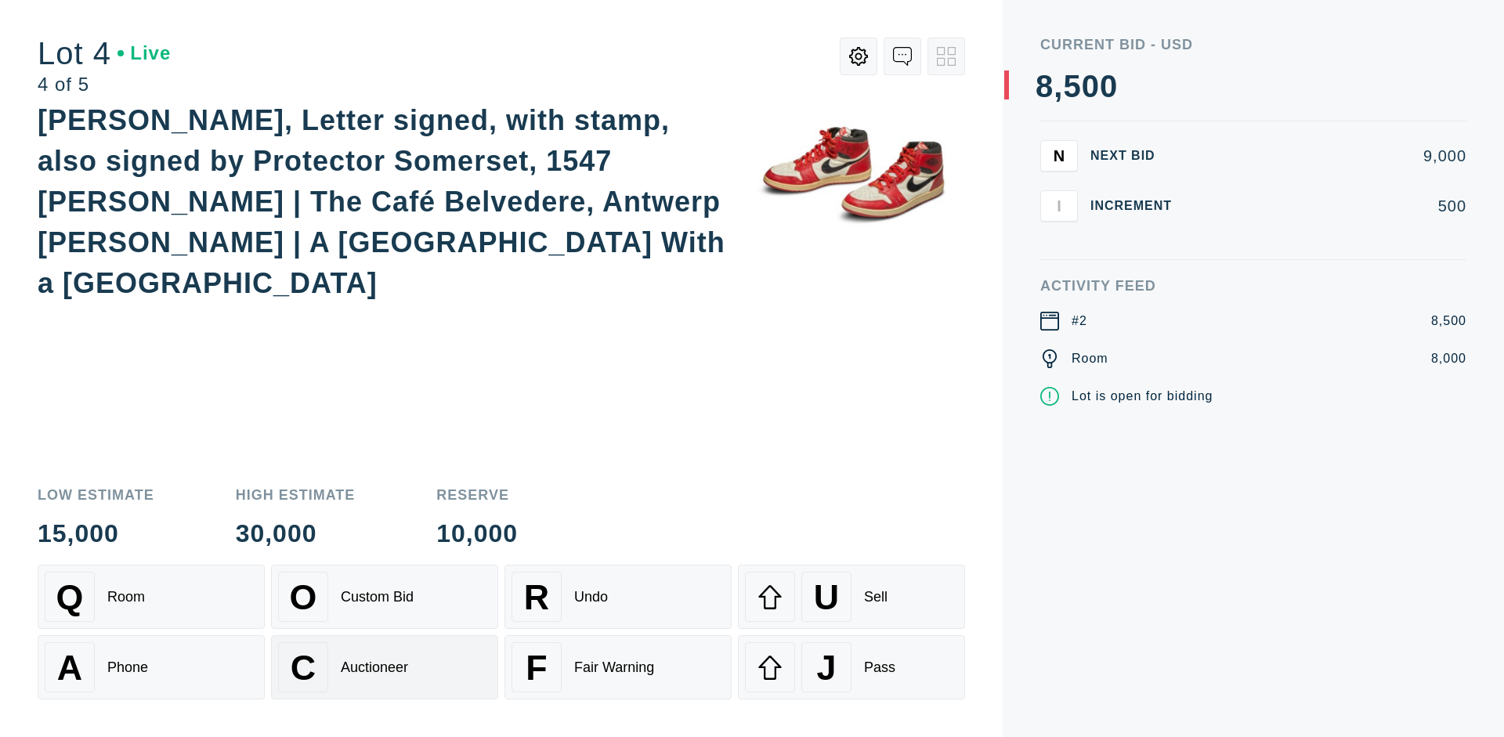
click at [385, 667] on div "Auctioneer" at bounding box center [374, 668] width 67 height 16
click at [852, 667] on div "J Pass" at bounding box center [851, 667] width 213 height 50
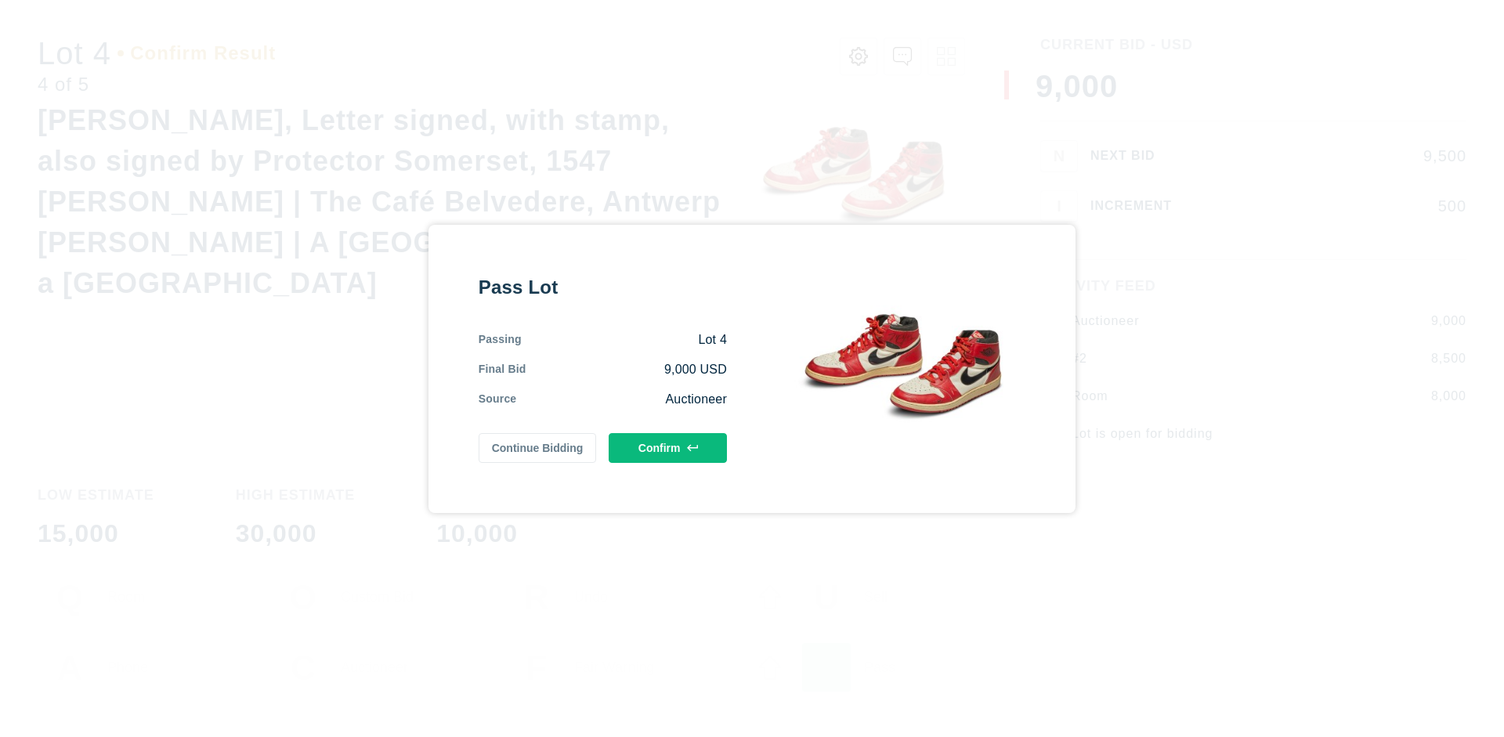
click at [668, 445] on button "Confirm" at bounding box center [668, 448] width 118 height 30
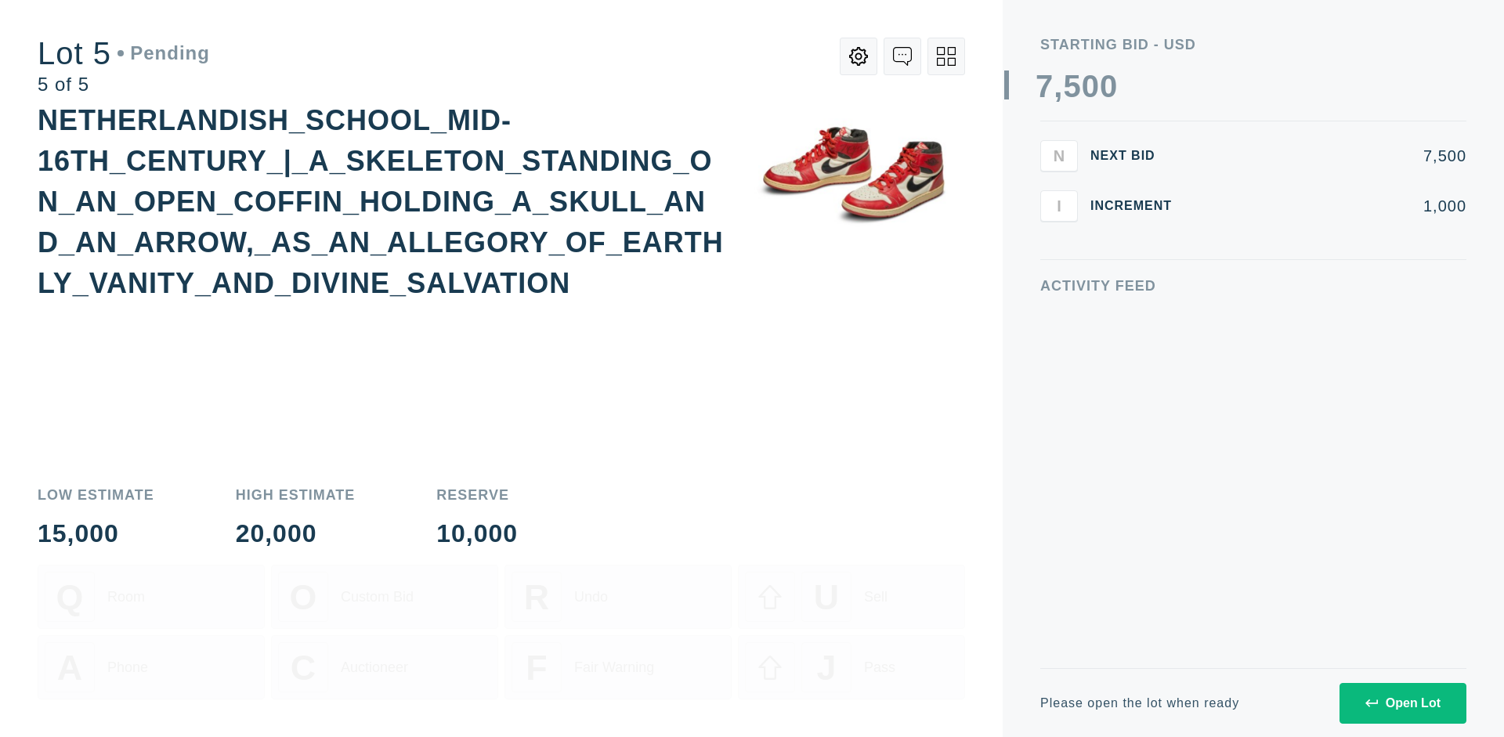
click at [1402, 703] on div "Open Lot" at bounding box center [1402, 703] width 75 height 14
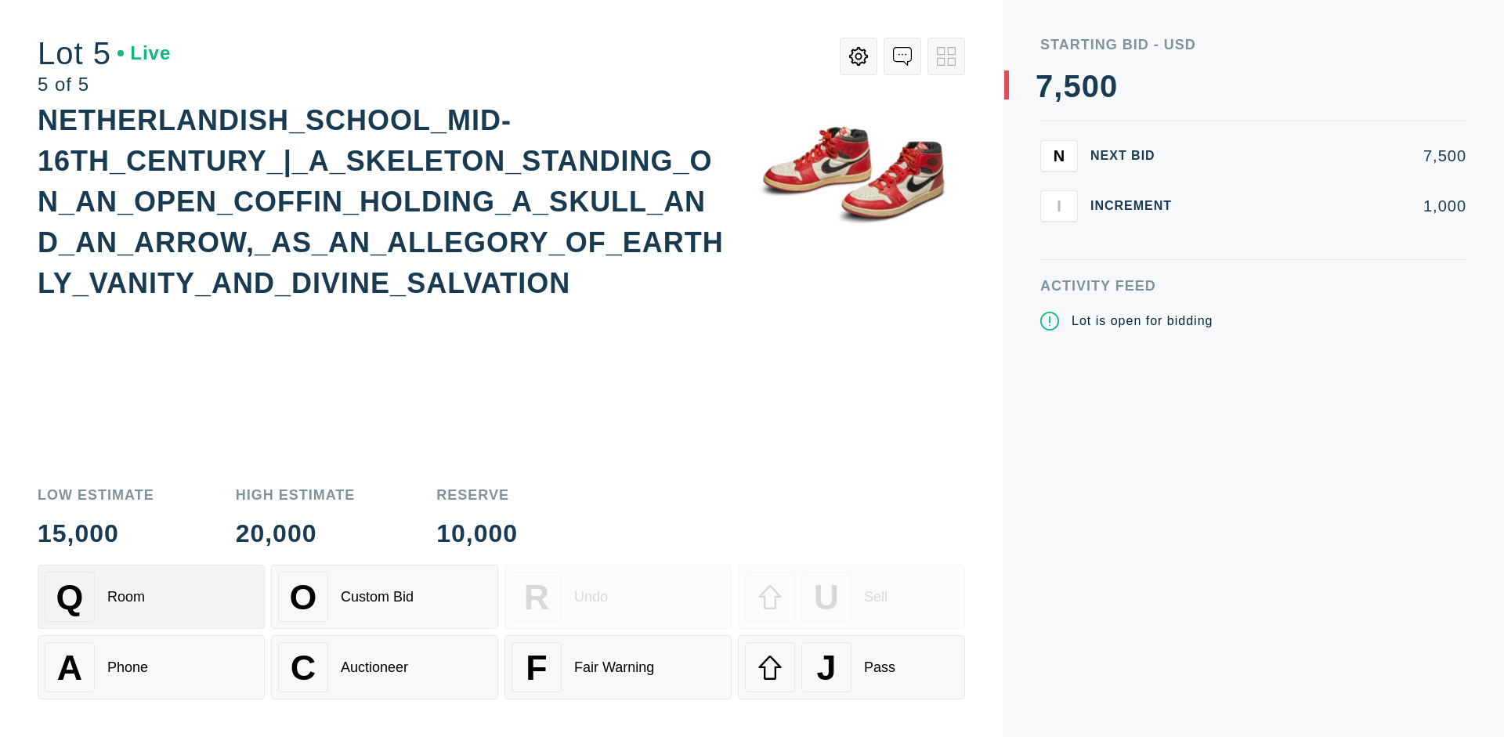
click at [151, 597] on div "Q Room" at bounding box center [151, 597] width 213 height 50
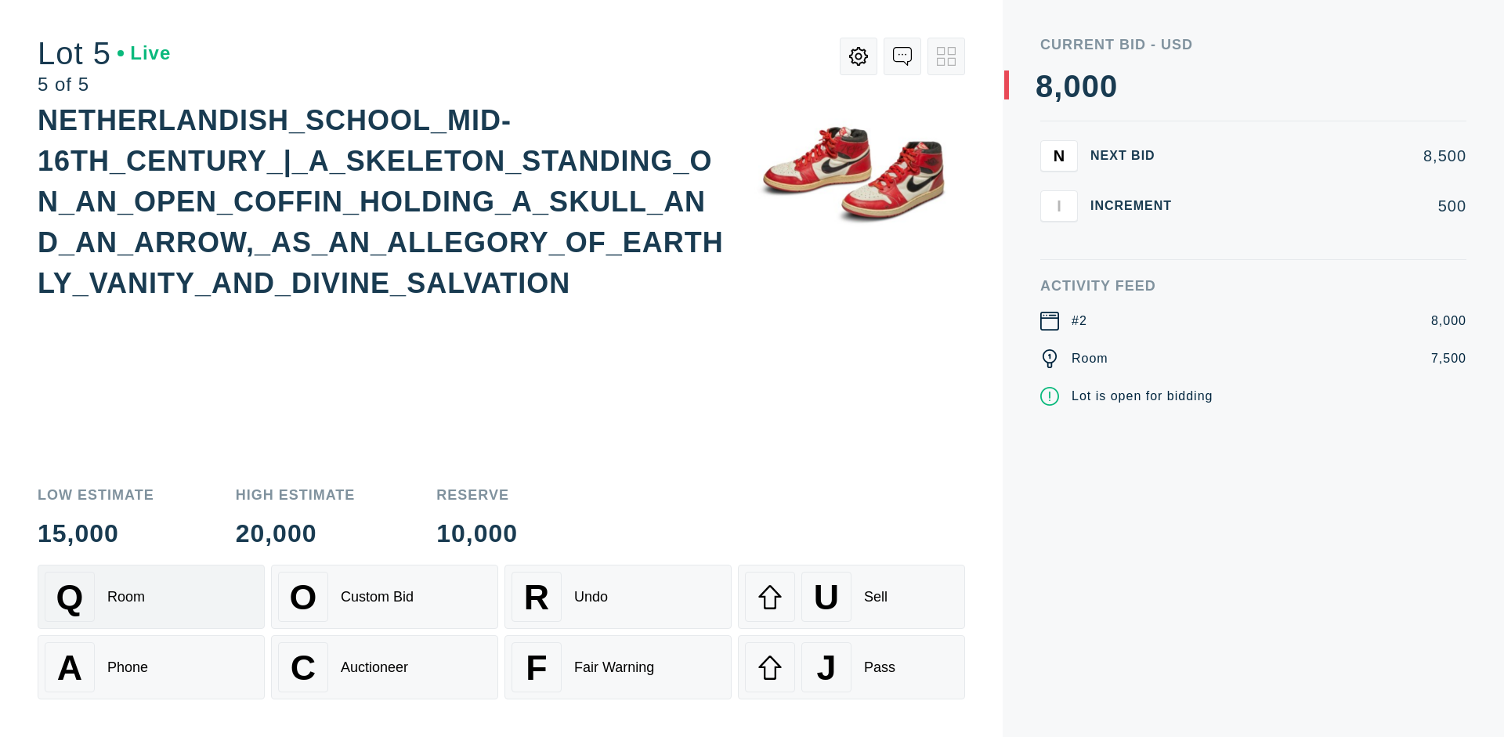
click at [151, 597] on div "Q Room" at bounding box center [151, 597] width 213 height 50
click at [852, 597] on div "U Sell" at bounding box center [851, 597] width 213 height 50
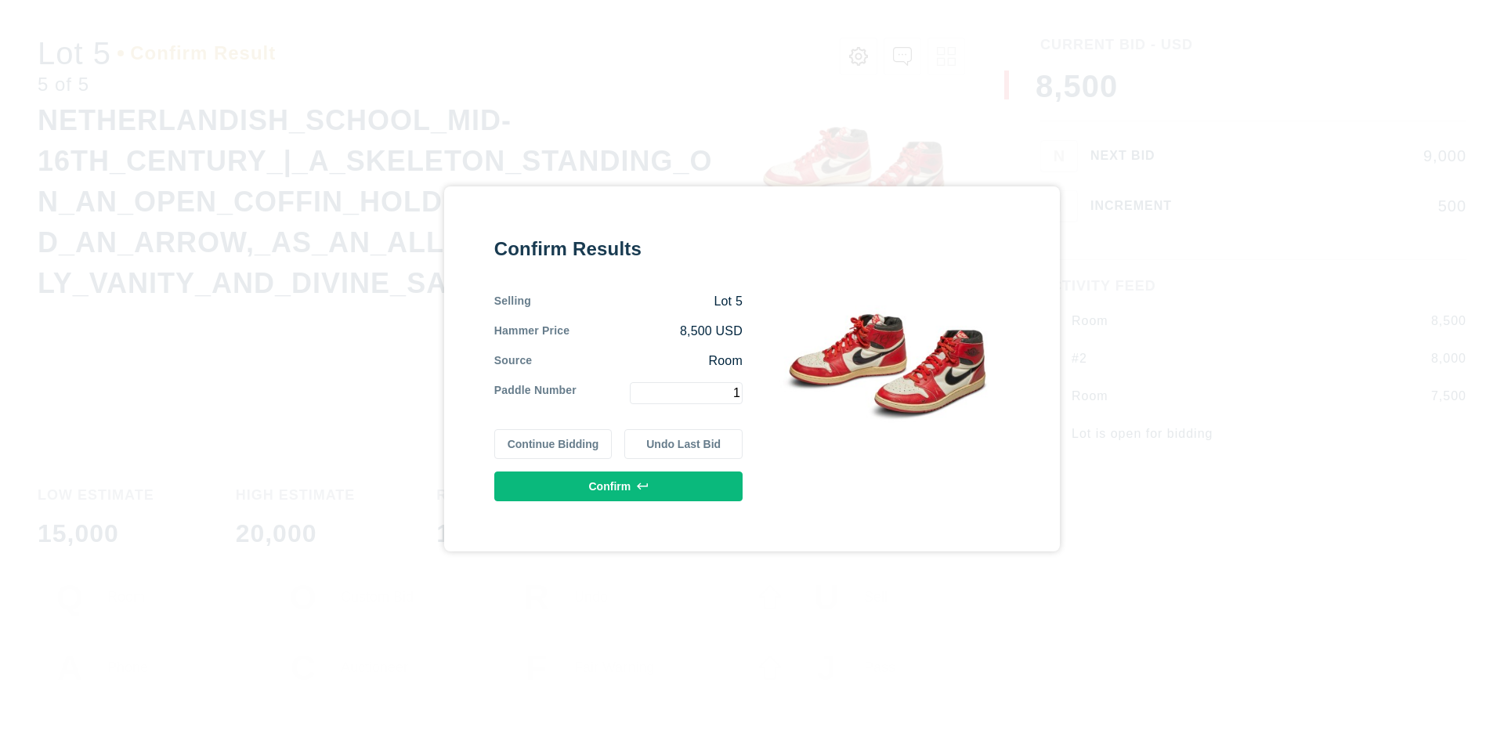
type input "1"
click at [619, 486] on button "Confirm" at bounding box center [618, 487] width 248 height 30
